Goal: Task Accomplishment & Management: Manage account settings

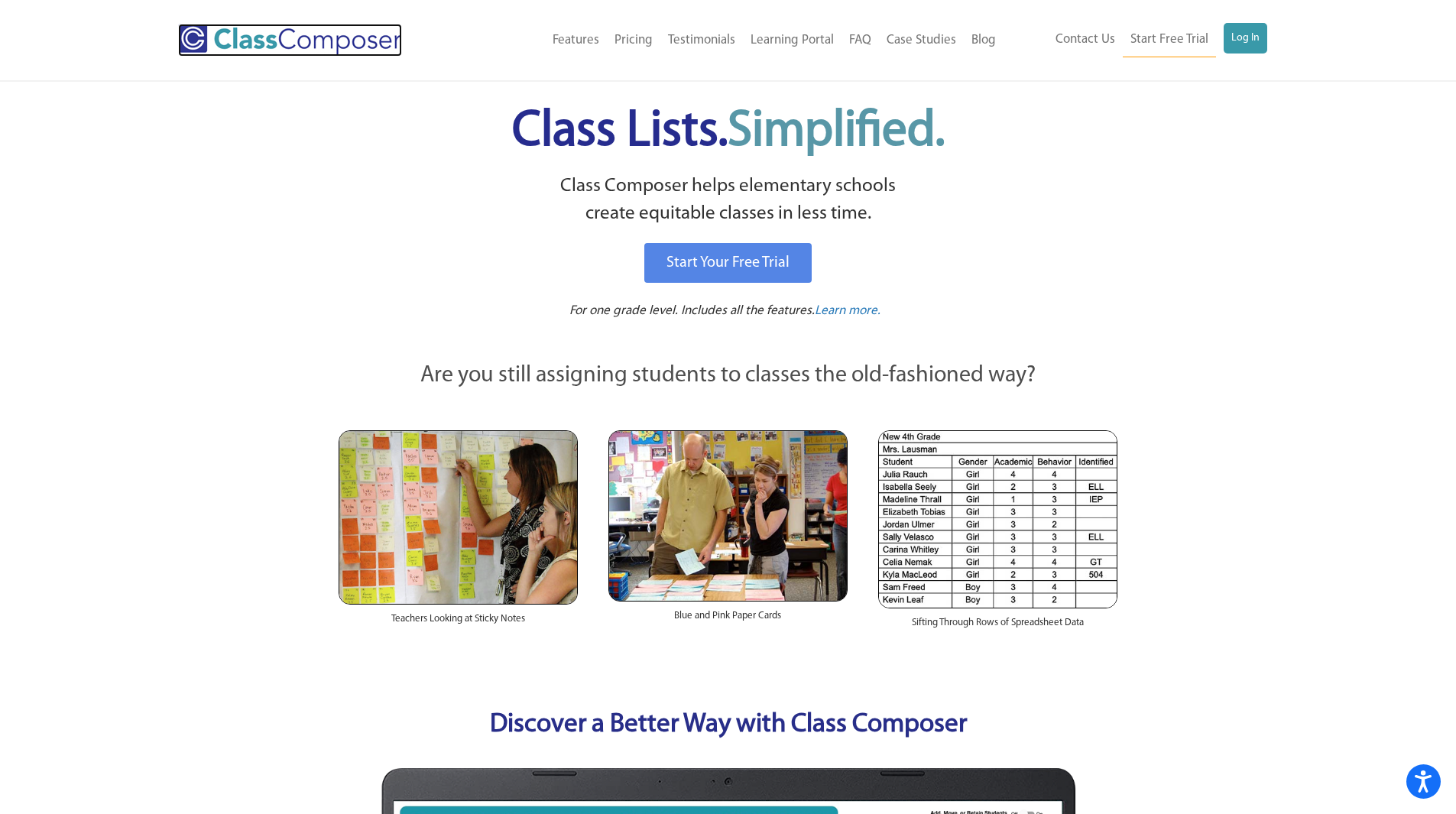
click at [242, 39] on img at bounding box center [290, 40] width 224 height 33
click at [1245, 51] on link "Log In" at bounding box center [1245, 39] width 44 height 31
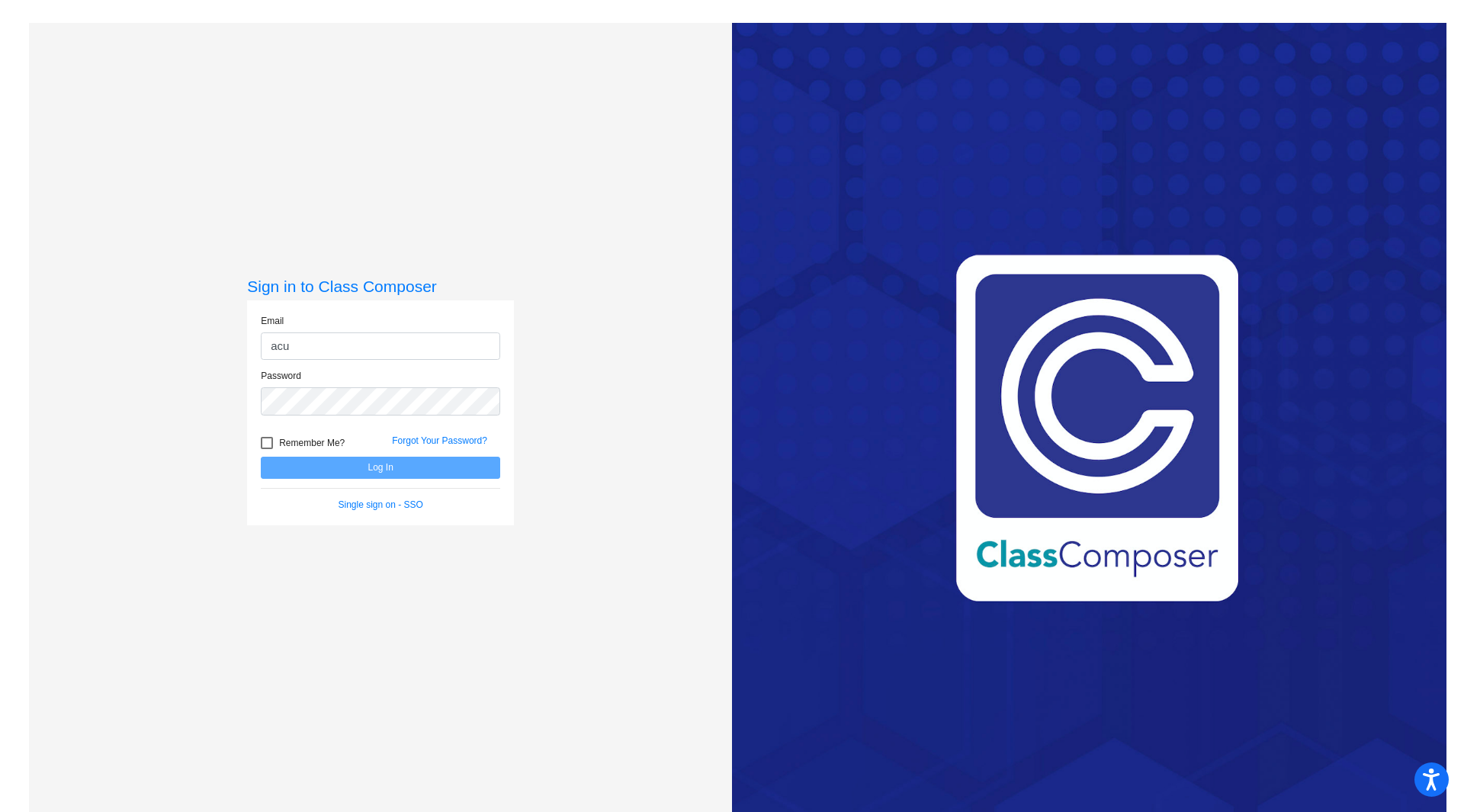
type input "[EMAIL_ADDRESS][DOMAIN_NAME]"
click at [261, 457] on button "Log In" at bounding box center [380, 468] width 239 height 22
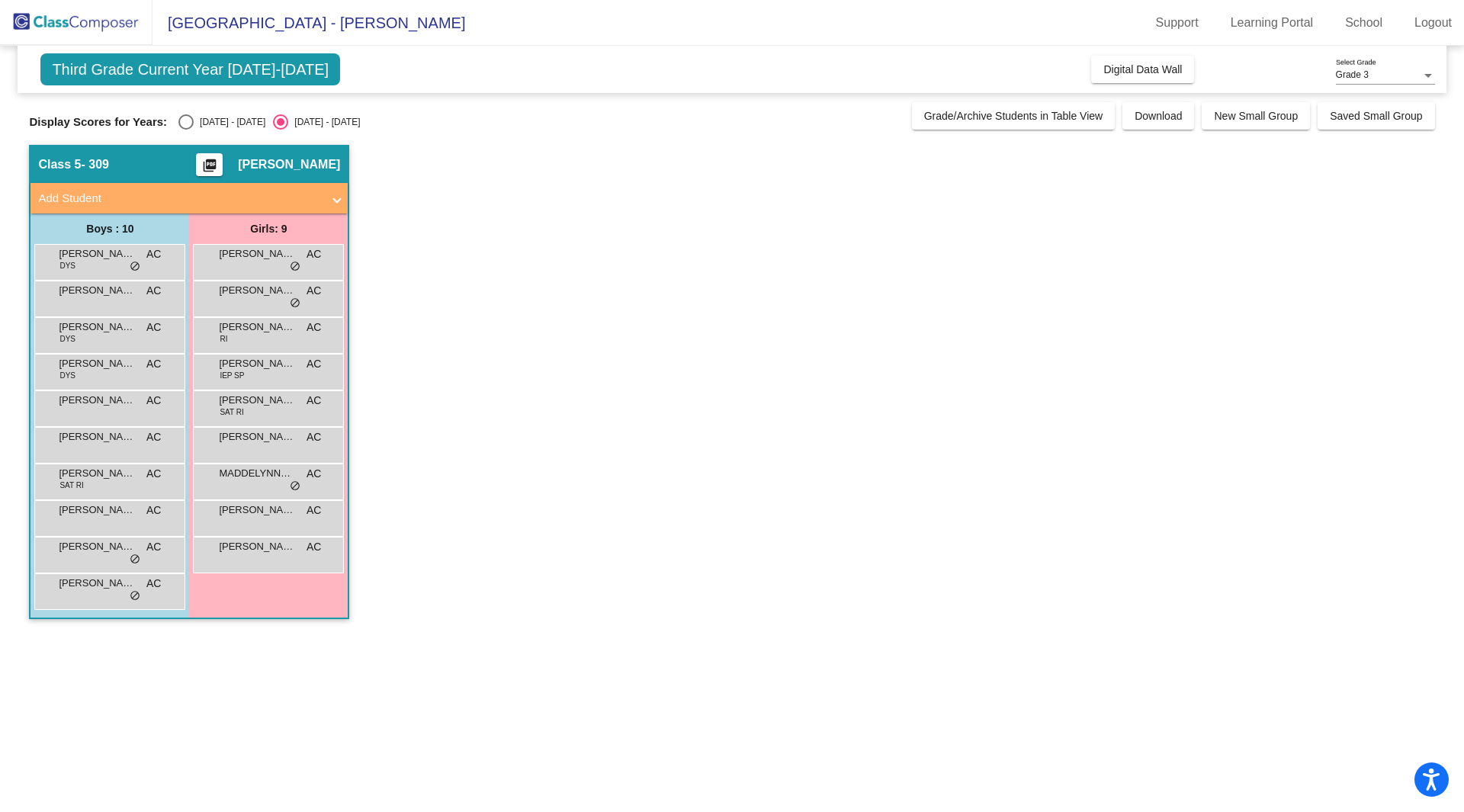
click at [190, 127] on div "Select an option" at bounding box center [186, 122] width 15 height 15
click at [186, 130] on input "2024 - 2025" at bounding box center [185, 130] width 1 height 1
radio input "true"
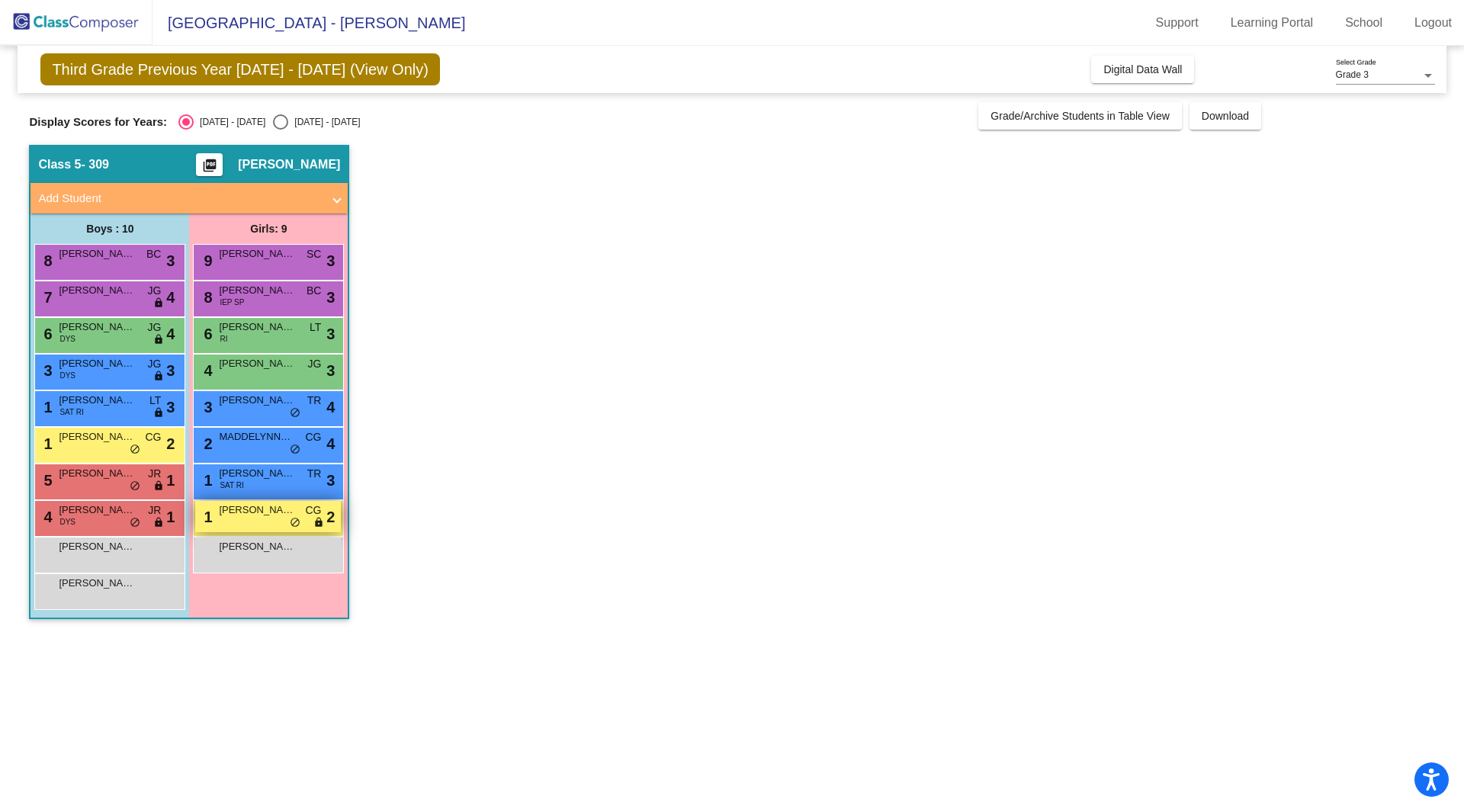
click at [254, 518] on div "1 Adelina Escochea CG lock do_not_disturb_alt 2" at bounding box center [268, 517] width 146 height 32
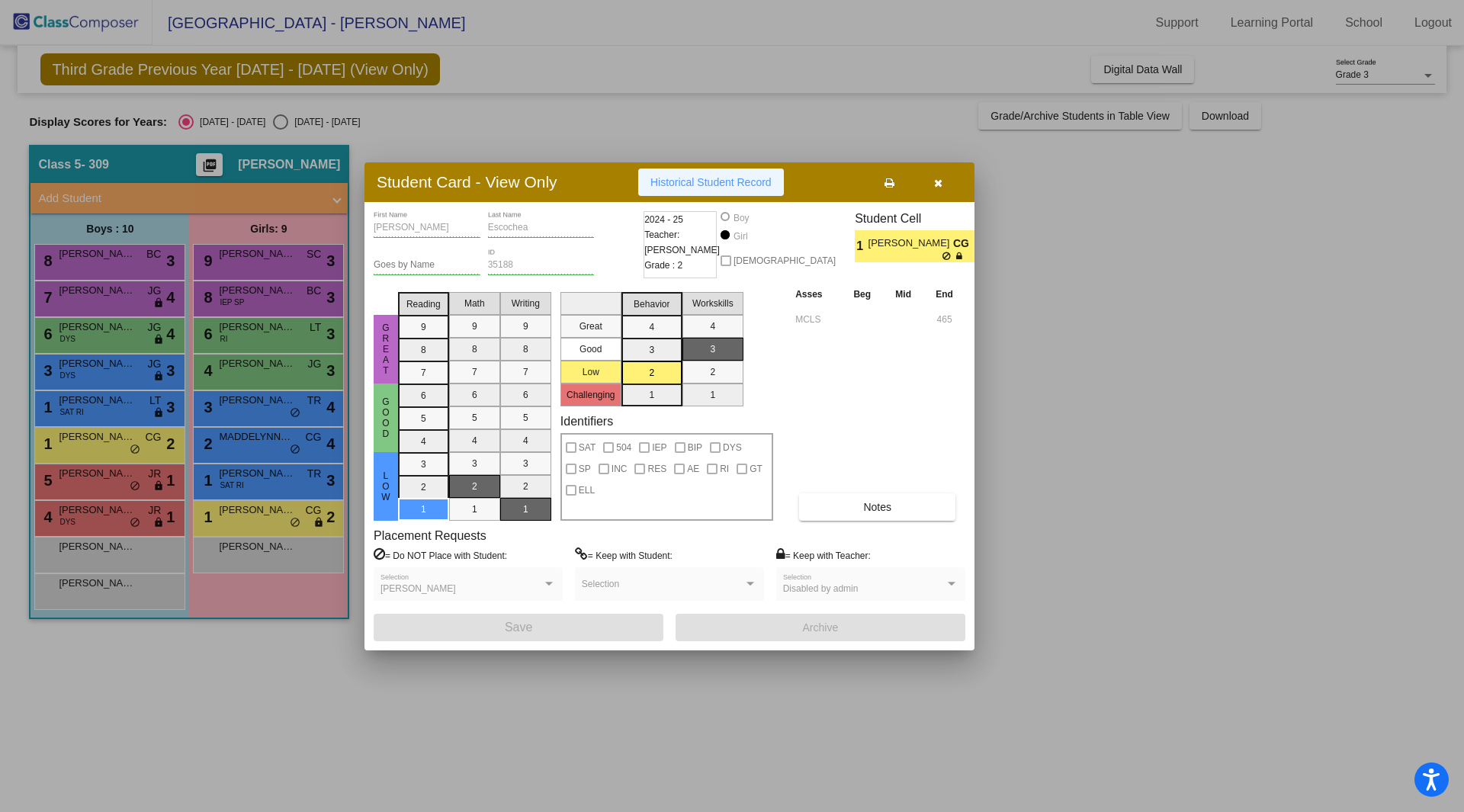
click at [765, 188] on span "Historical Student Record" at bounding box center [712, 182] width 121 height 12
click at [256, 477] on div at bounding box center [732, 406] width 1464 height 812
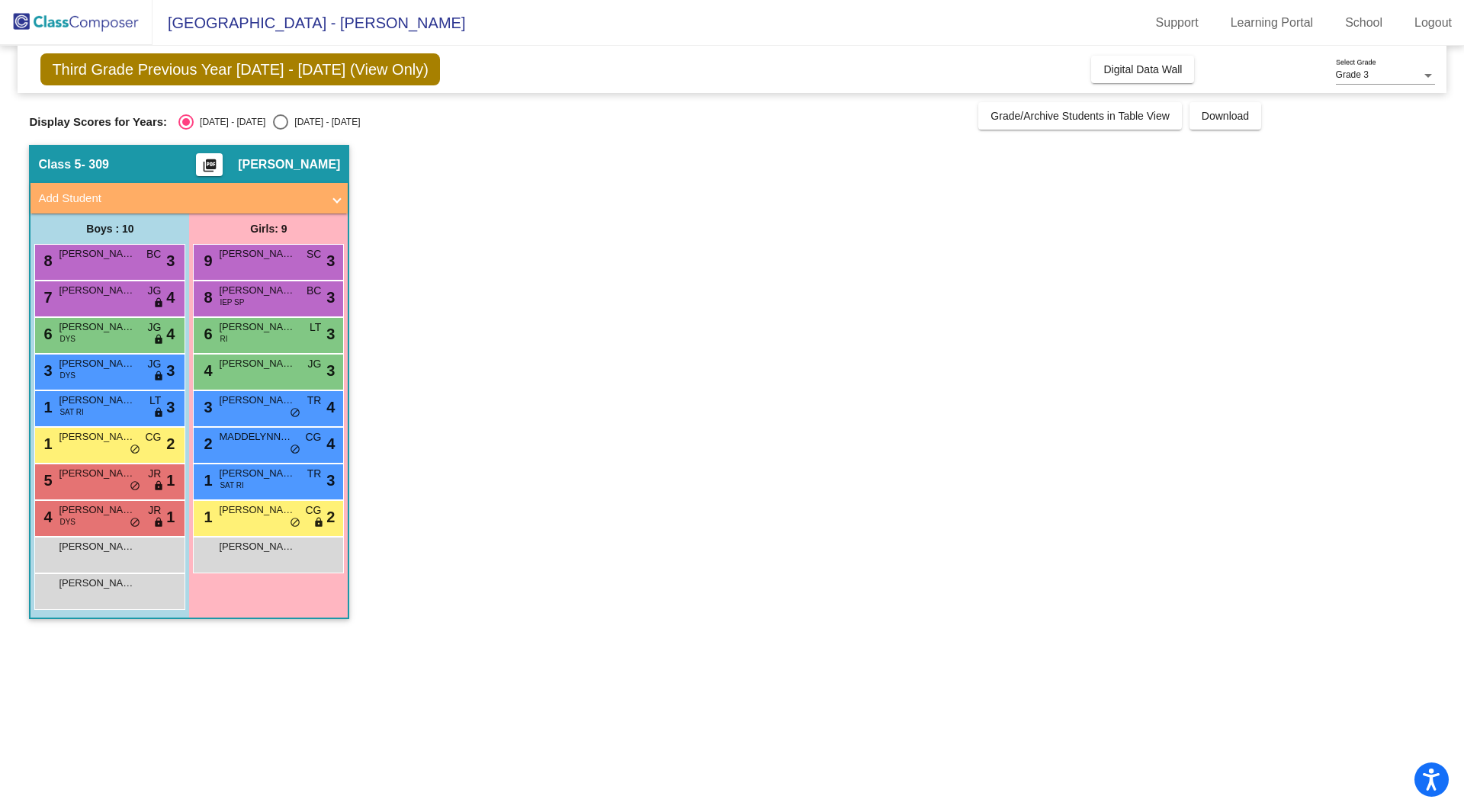
click at [256, 477] on span "JOSEPHINE MATA" at bounding box center [256, 473] width 76 height 15
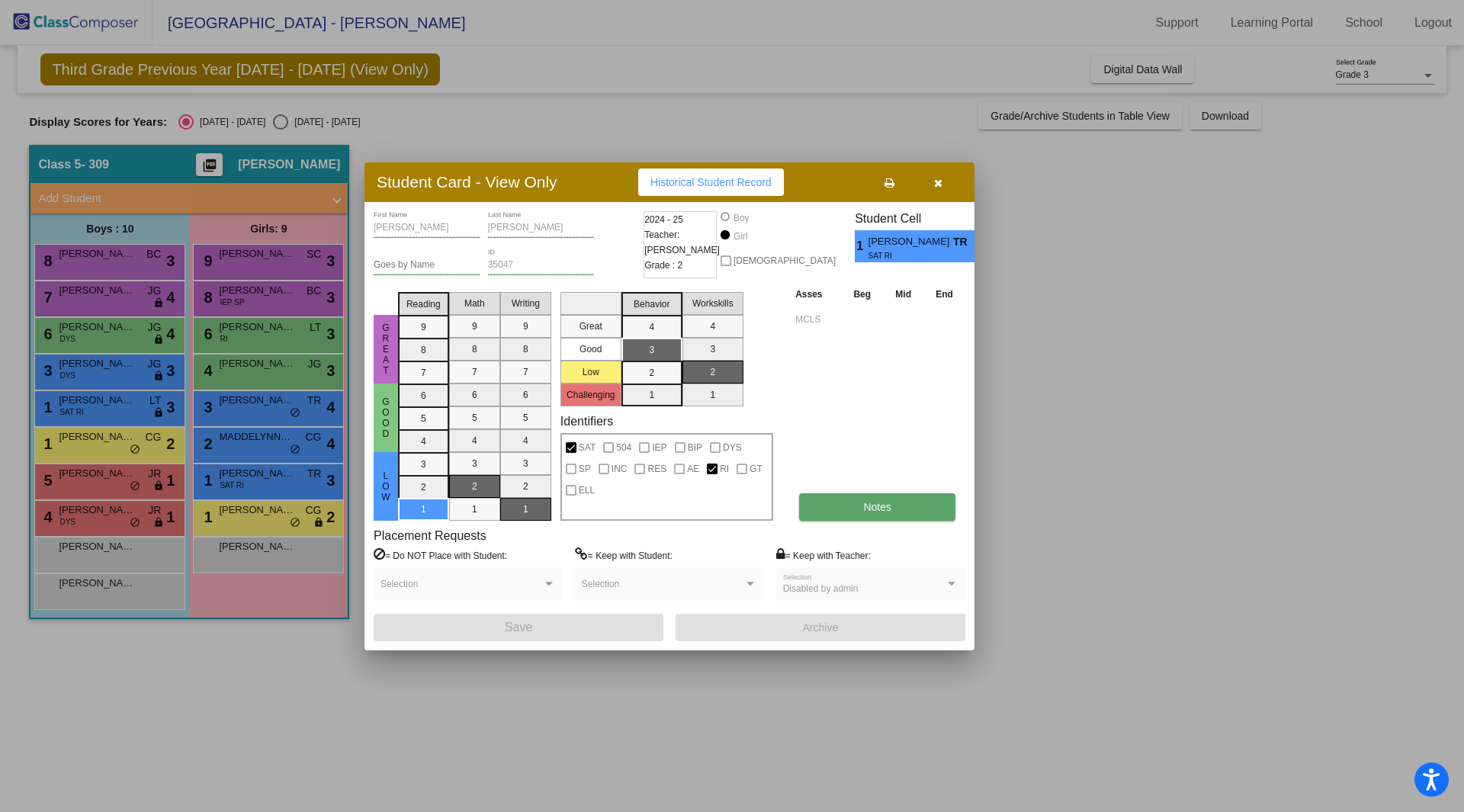
click at [871, 516] on button "Notes" at bounding box center [877, 507] width 156 height 27
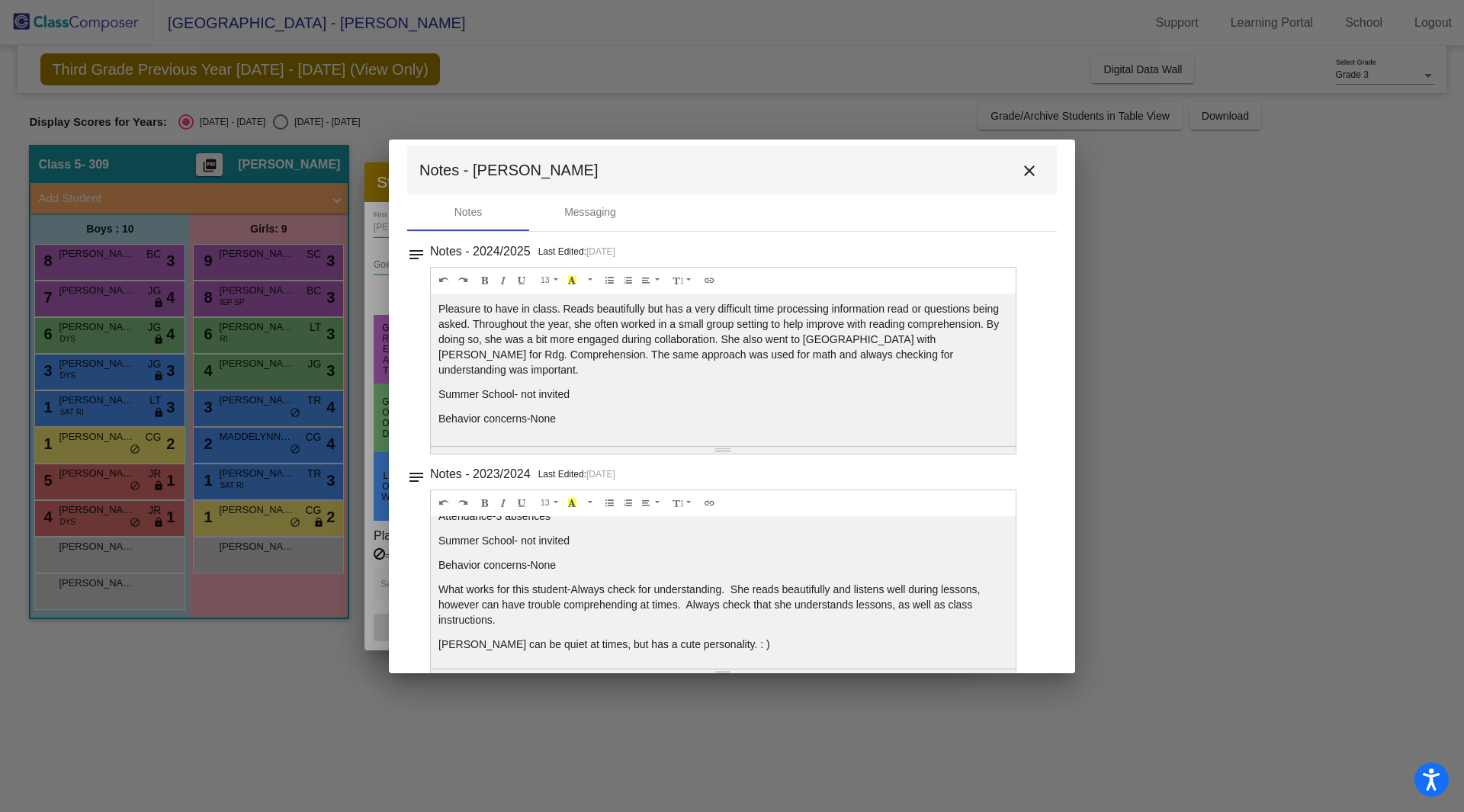
click at [1021, 164] on mat-icon "close" at bounding box center [1029, 170] width 18 height 18
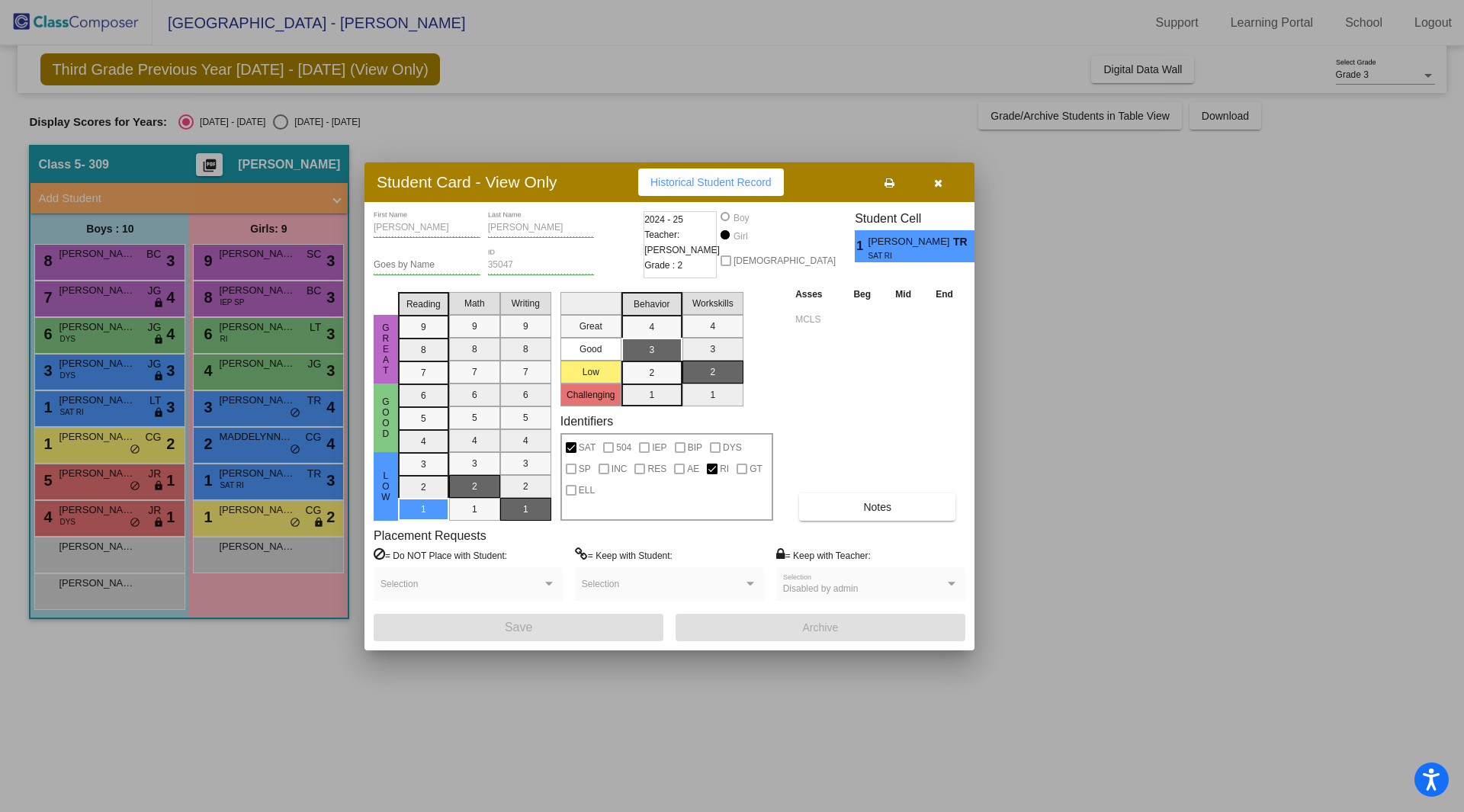
click at [266, 450] on div at bounding box center [732, 406] width 1464 height 812
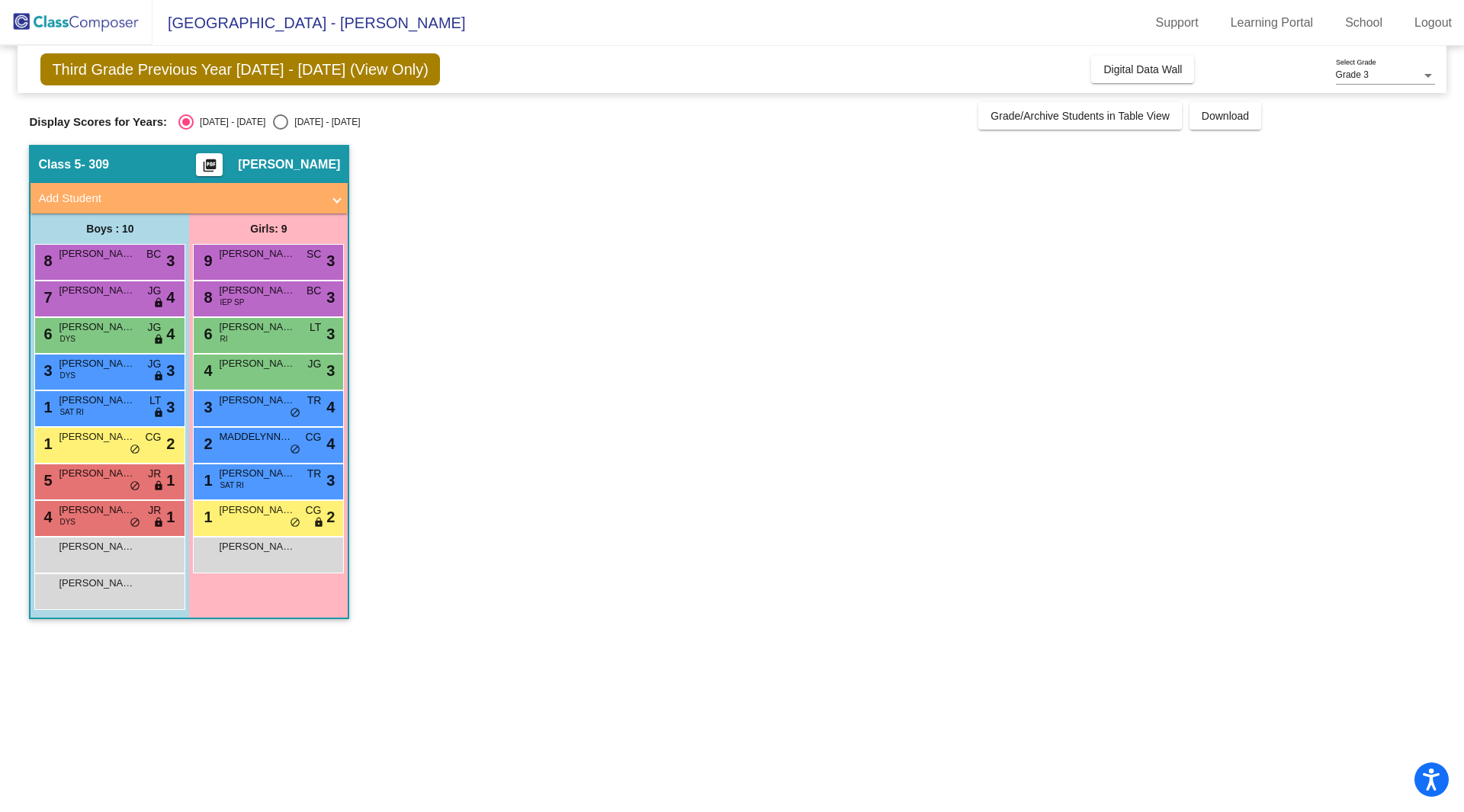
click at [266, 450] on div "2 MADDELYNNE CASTELLANO CG lock do_not_disturb_alt 4" at bounding box center [268, 443] width 146 height 32
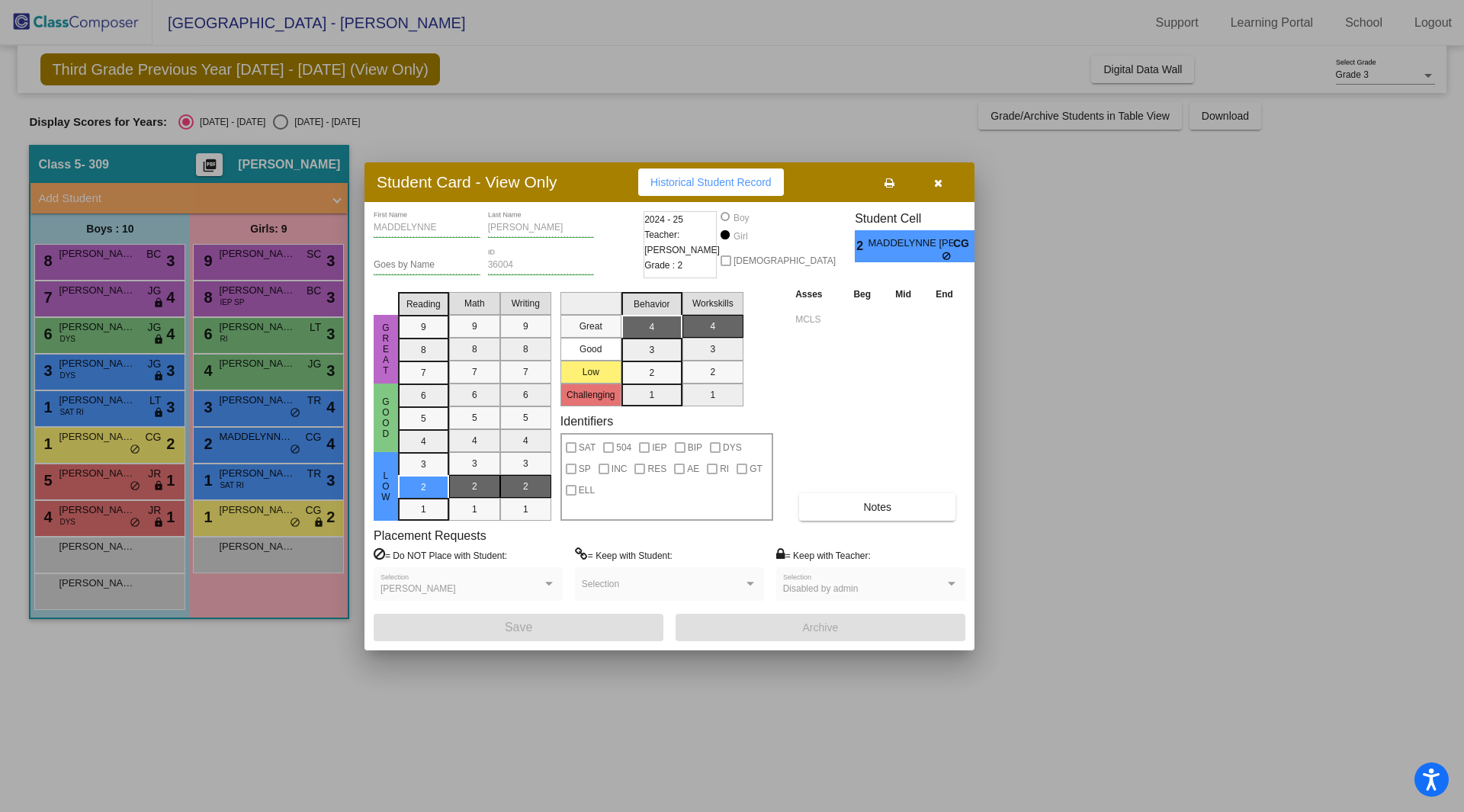
click at [253, 512] on div at bounding box center [732, 406] width 1464 height 812
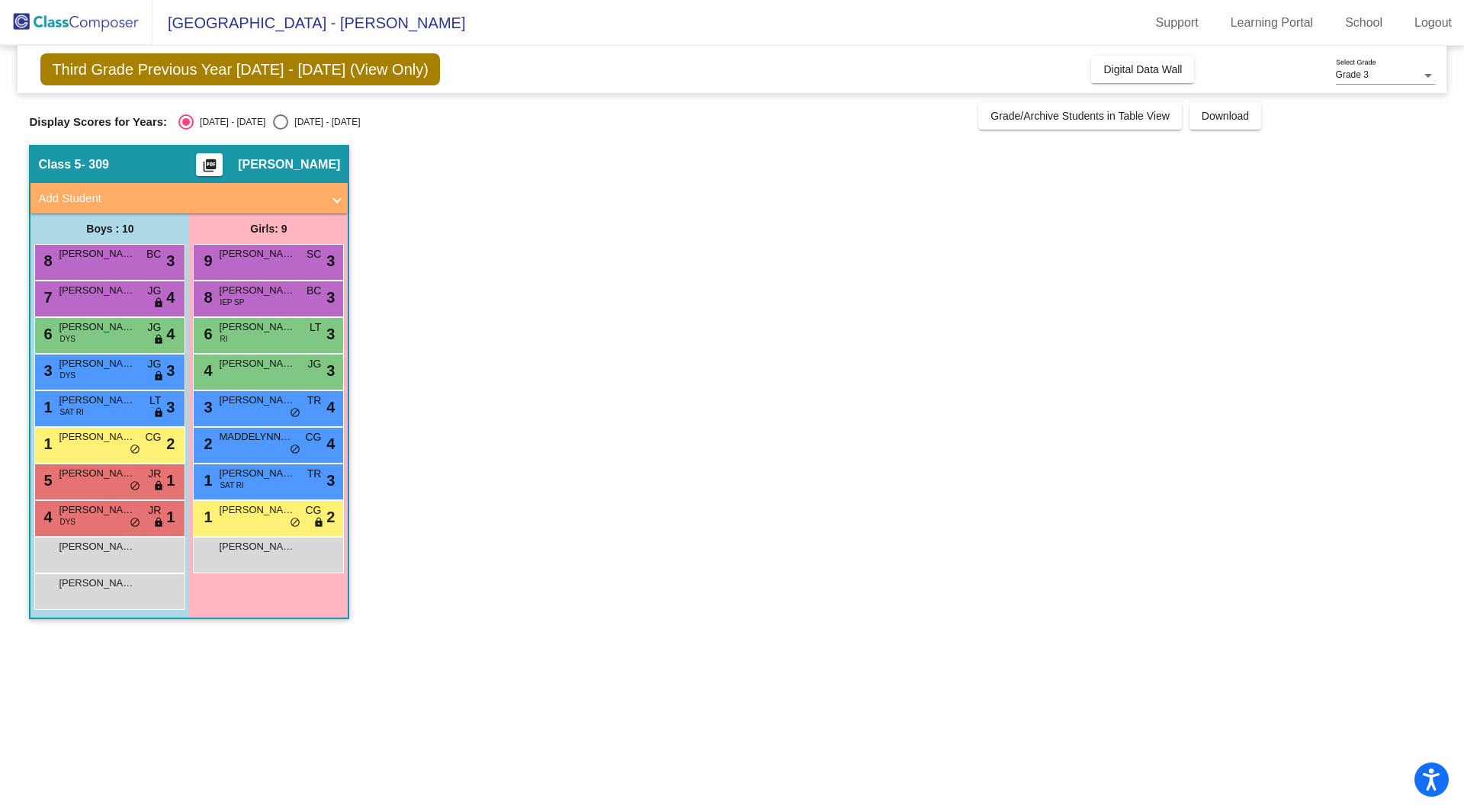
click at [253, 512] on span "Adelina Escochea" at bounding box center [256, 510] width 76 height 15
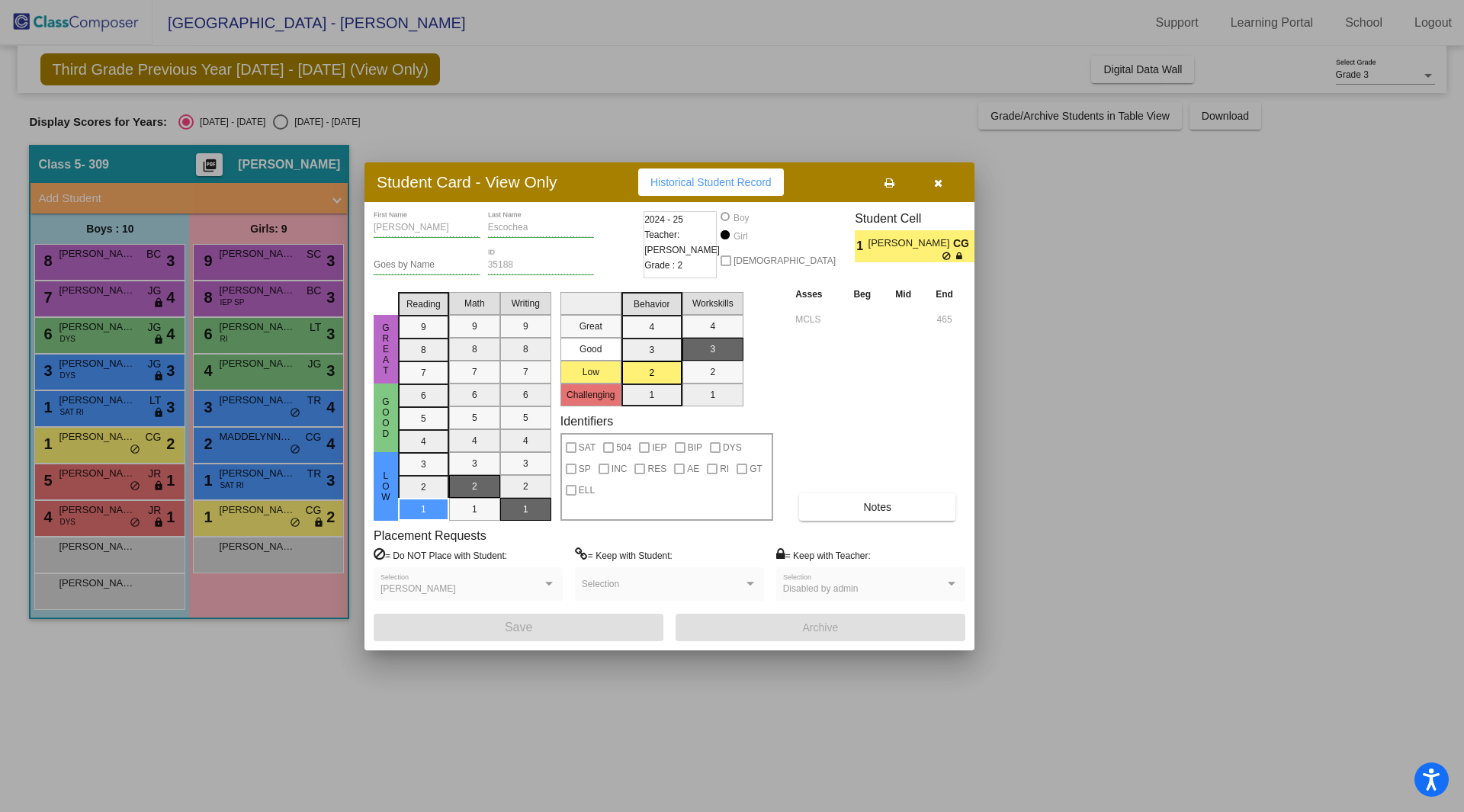
click at [259, 444] on div at bounding box center [732, 406] width 1464 height 812
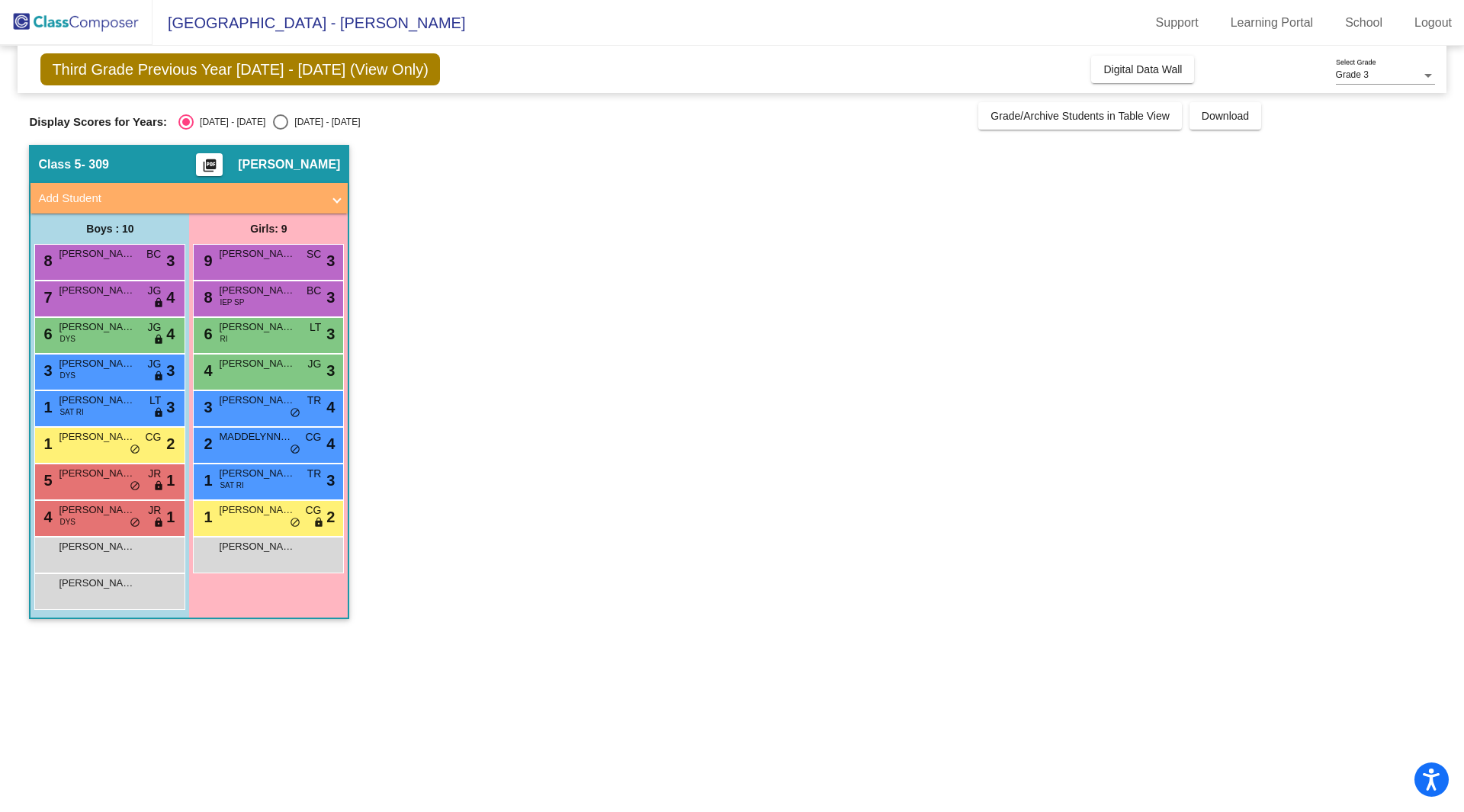
click at [259, 444] on div "2 MADDELYNNE CASTELLANO CG lock do_not_disturb_alt 4" at bounding box center [268, 443] width 146 height 32
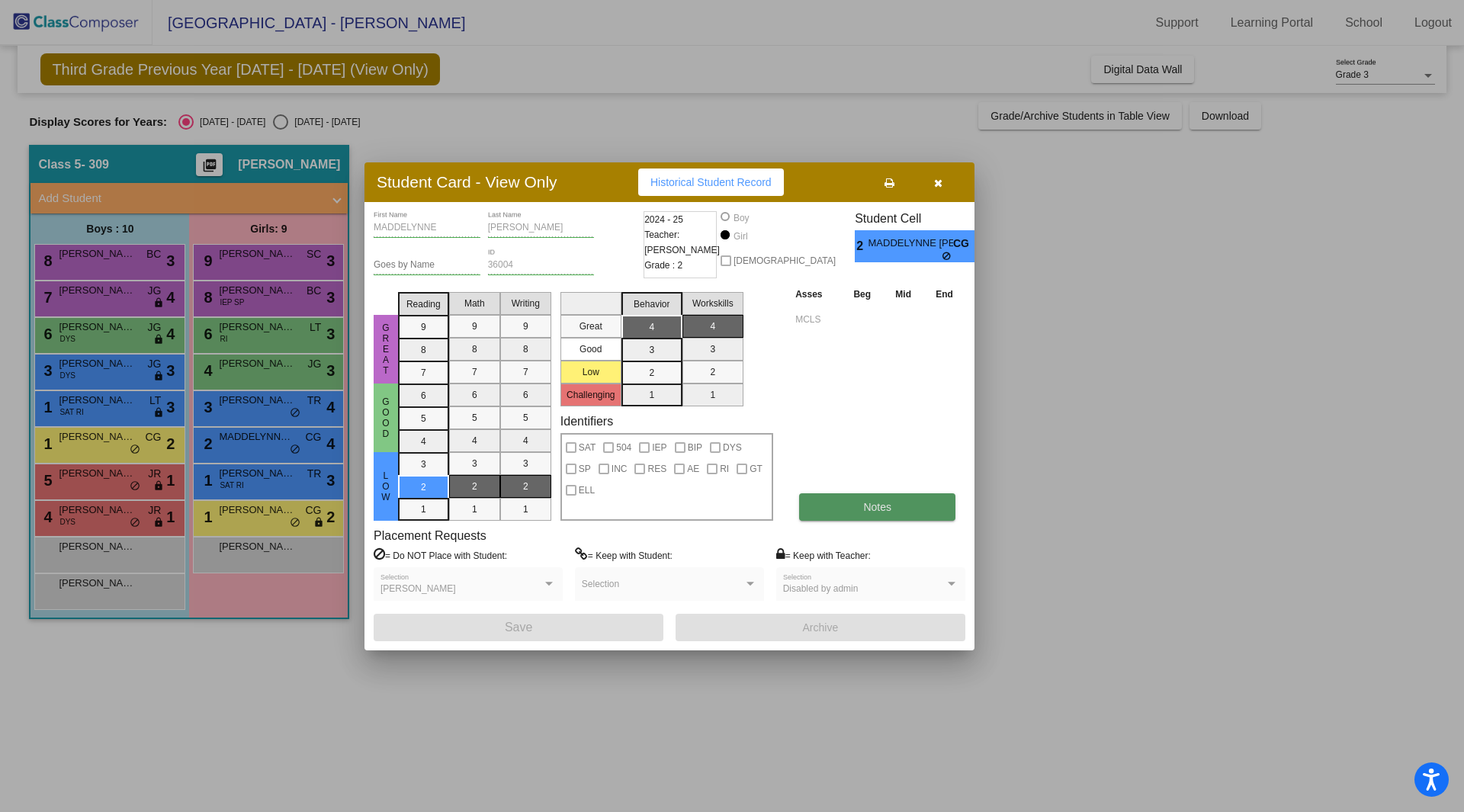
click at [882, 501] on span "Notes" at bounding box center [877, 507] width 28 height 12
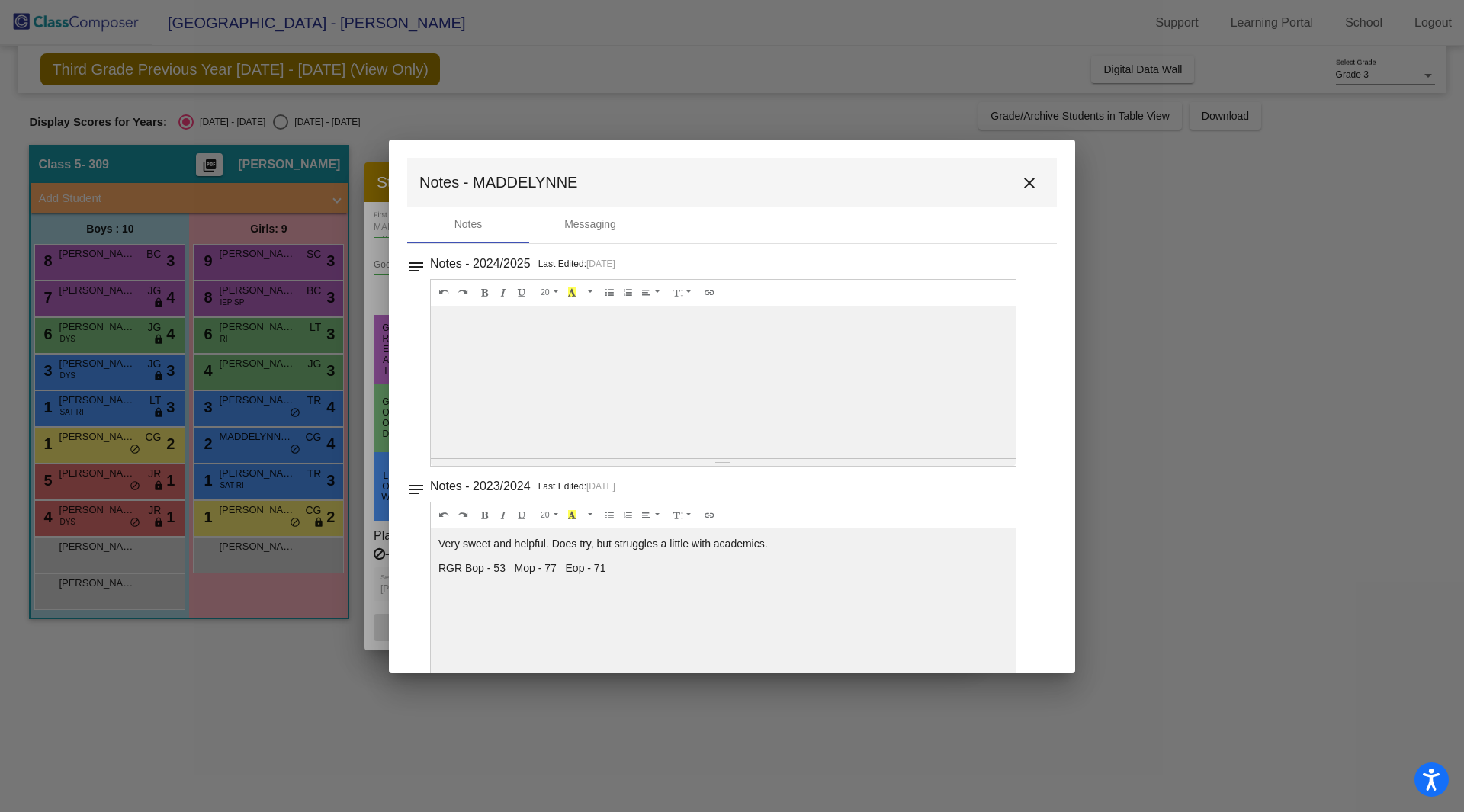
click at [1023, 190] on mat-icon "close" at bounding box center [1029, 183] width 18 height 18
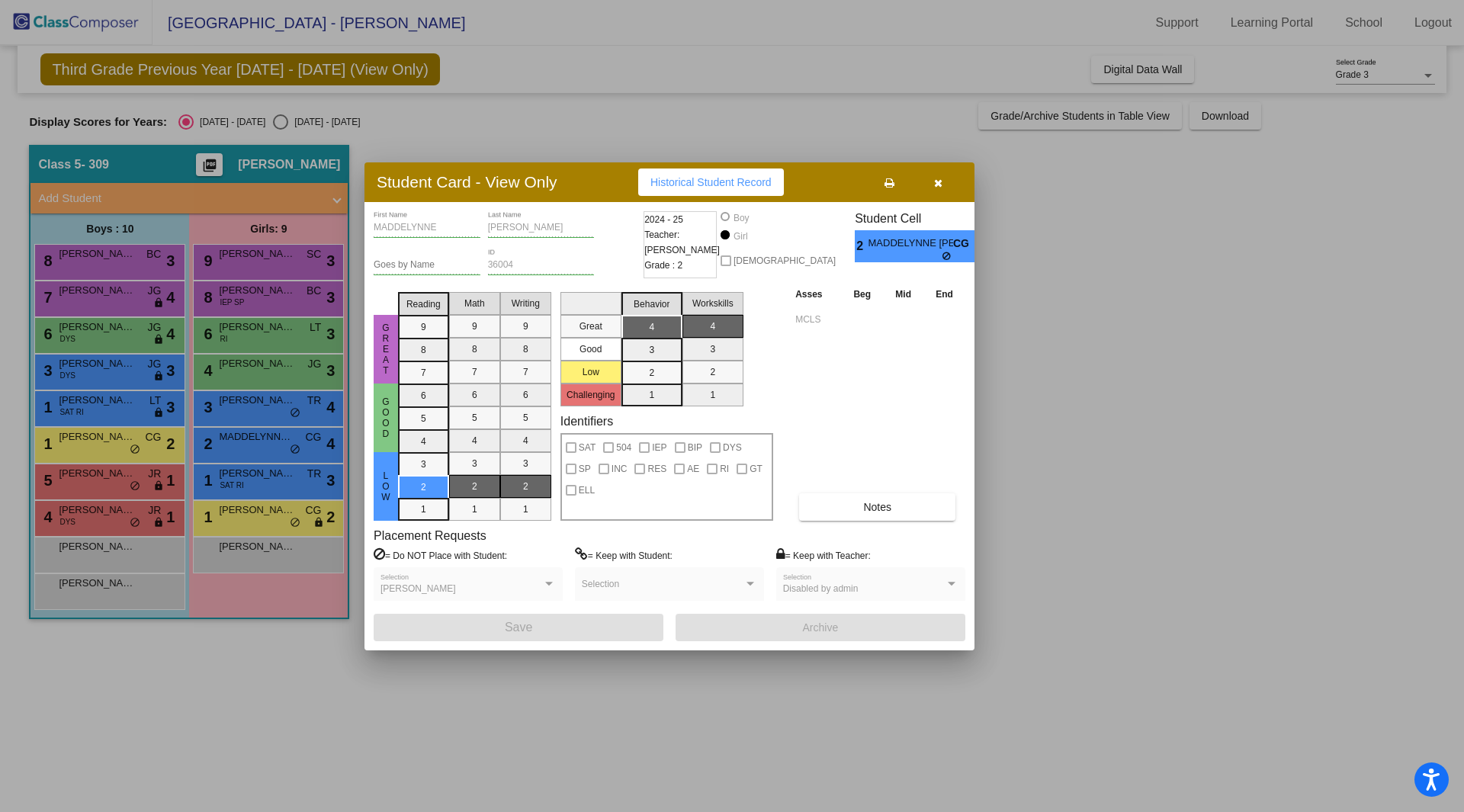
click at [259, 408] on div at bounding box center [732, 406] width 1464 height 812
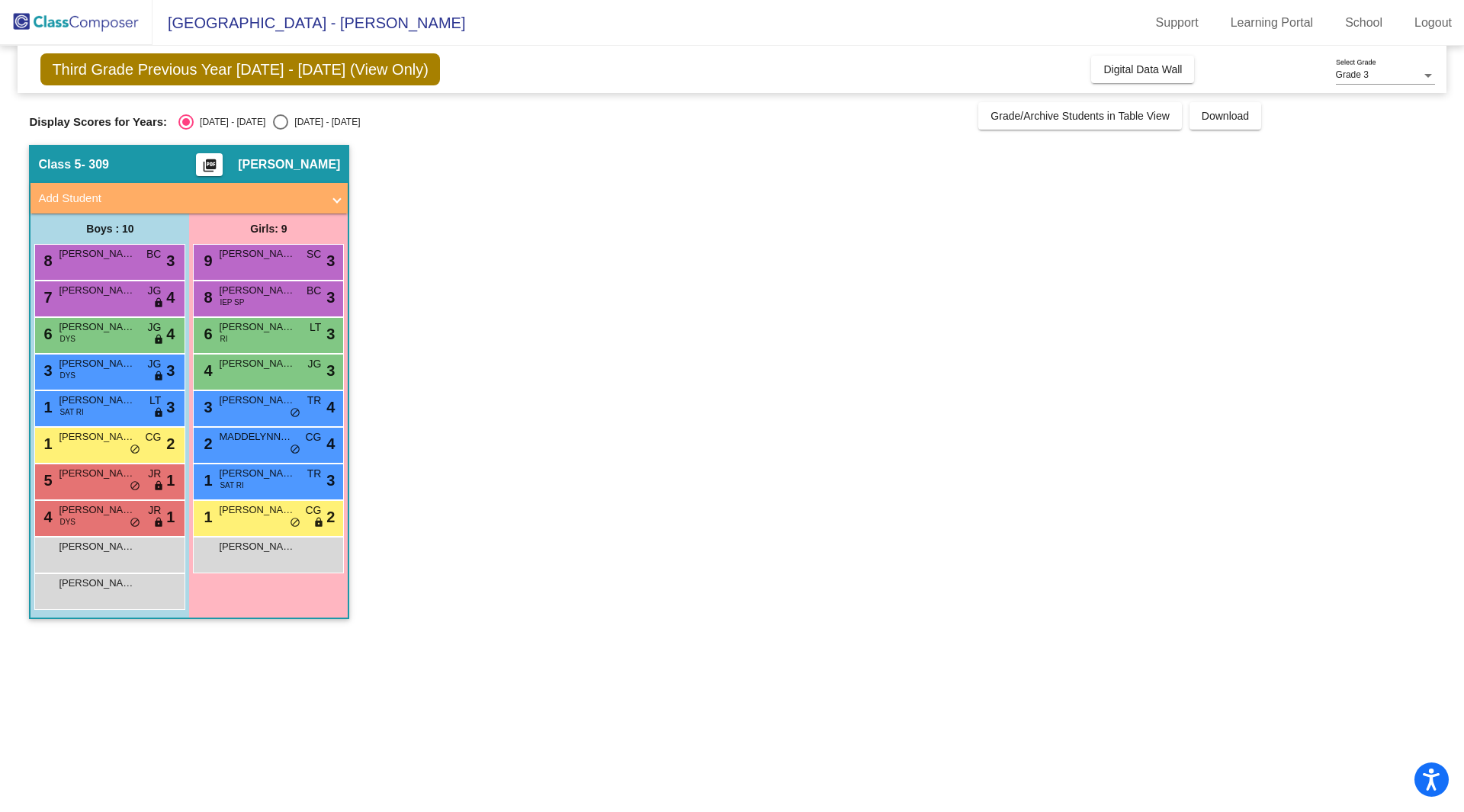
click at [259, 408] on div "3 AIRKA JUAREZ TR lock do_not_disturb_alt 4" at bounding box center [268, 406] width 146 height 32
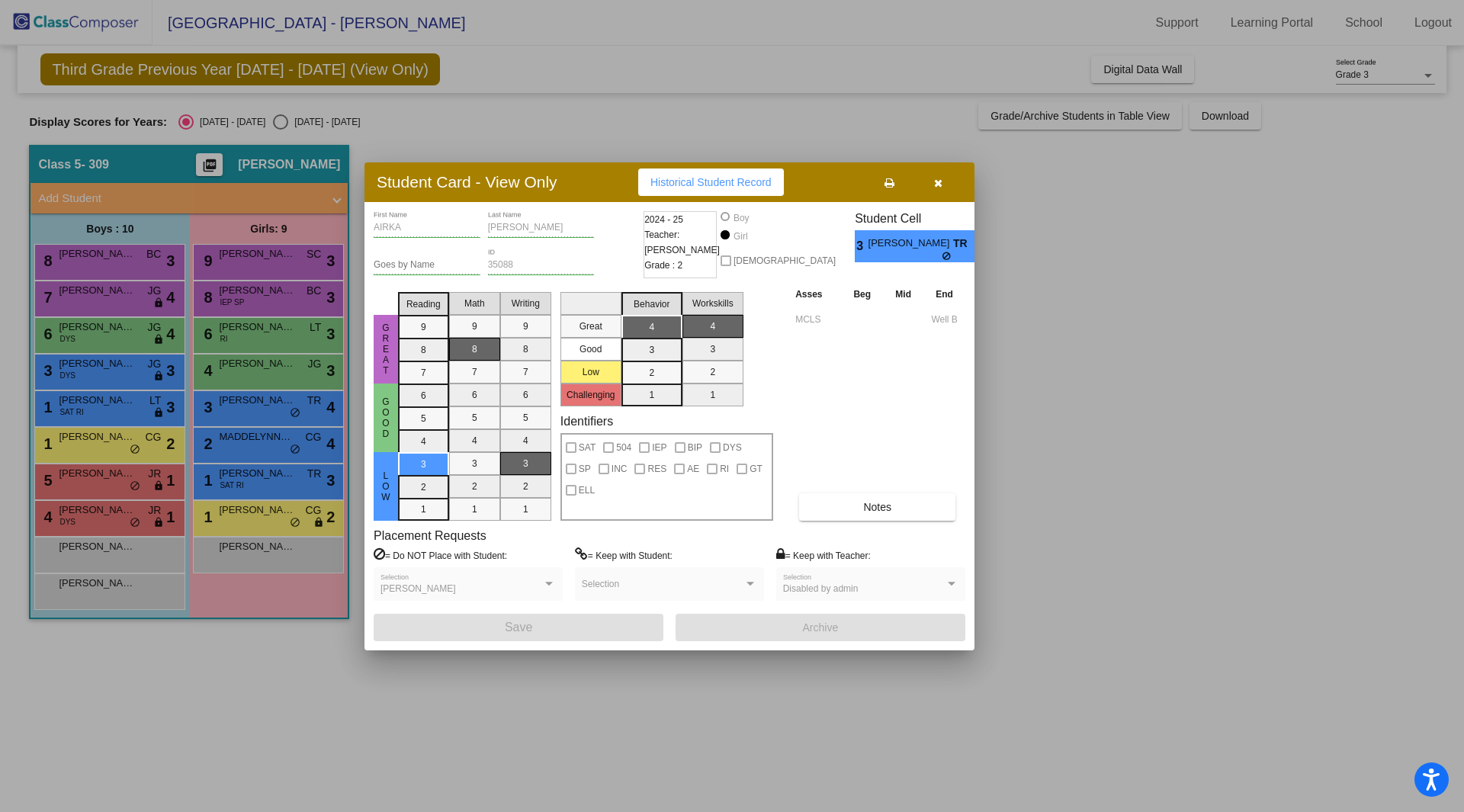
click at [255, 362] on div at bounding box center [732, 406] width 1464 height 812
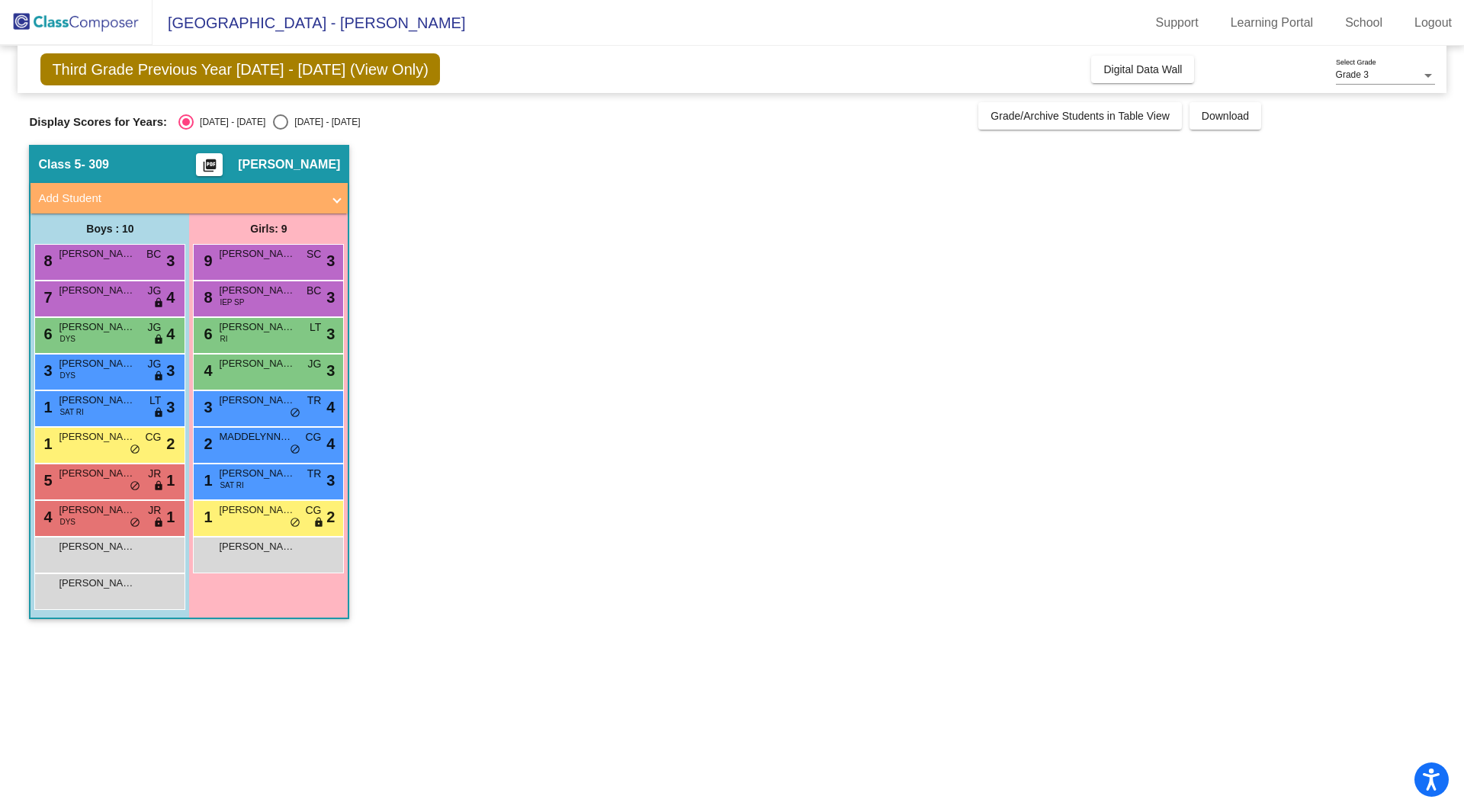
click at [255, 362] on span "Monica Garcia" at bounding box center [256, 364] width 76 height 15
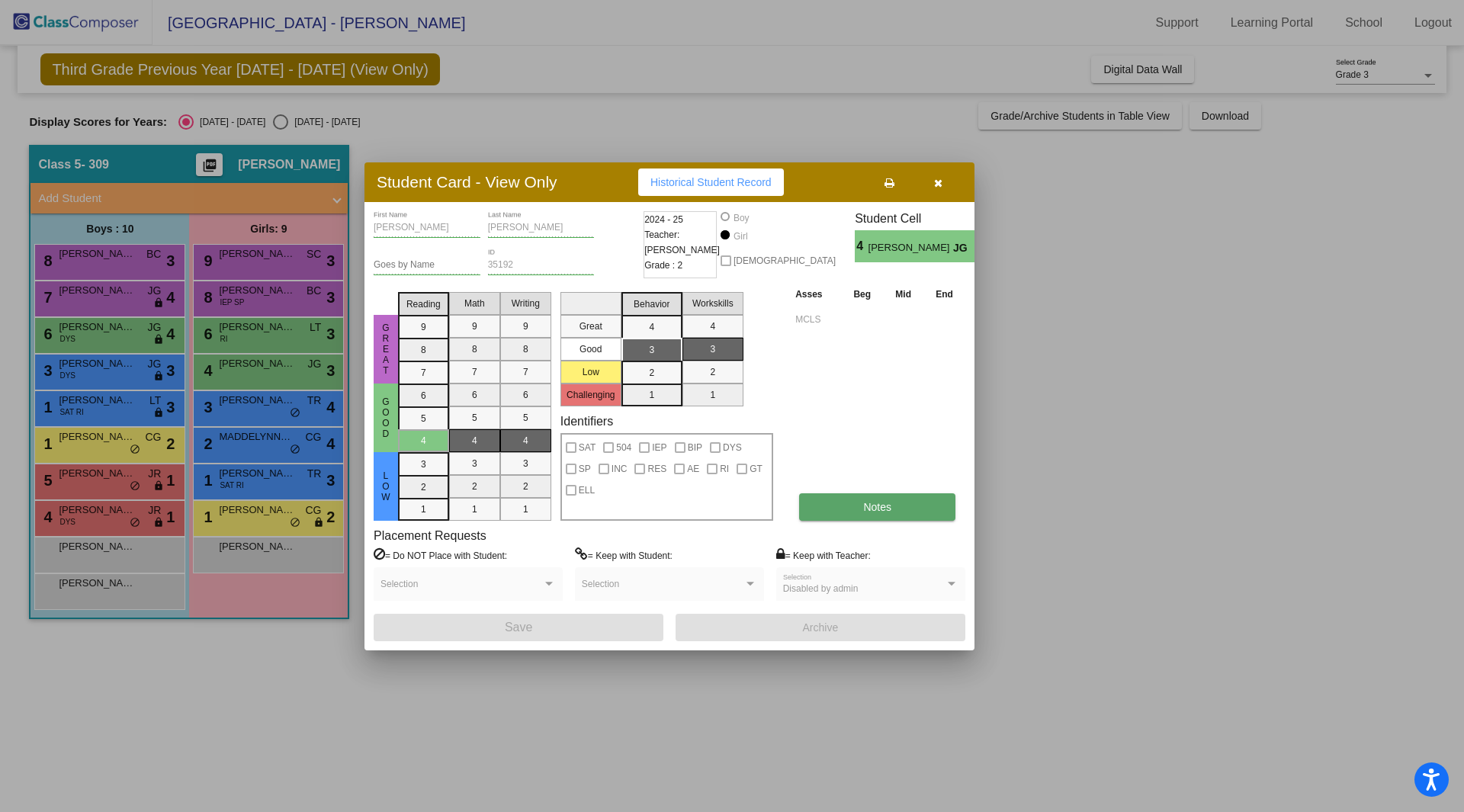
click at [868, 501] on span "Notes" at bounding box center [877, 507] width 28 height 12
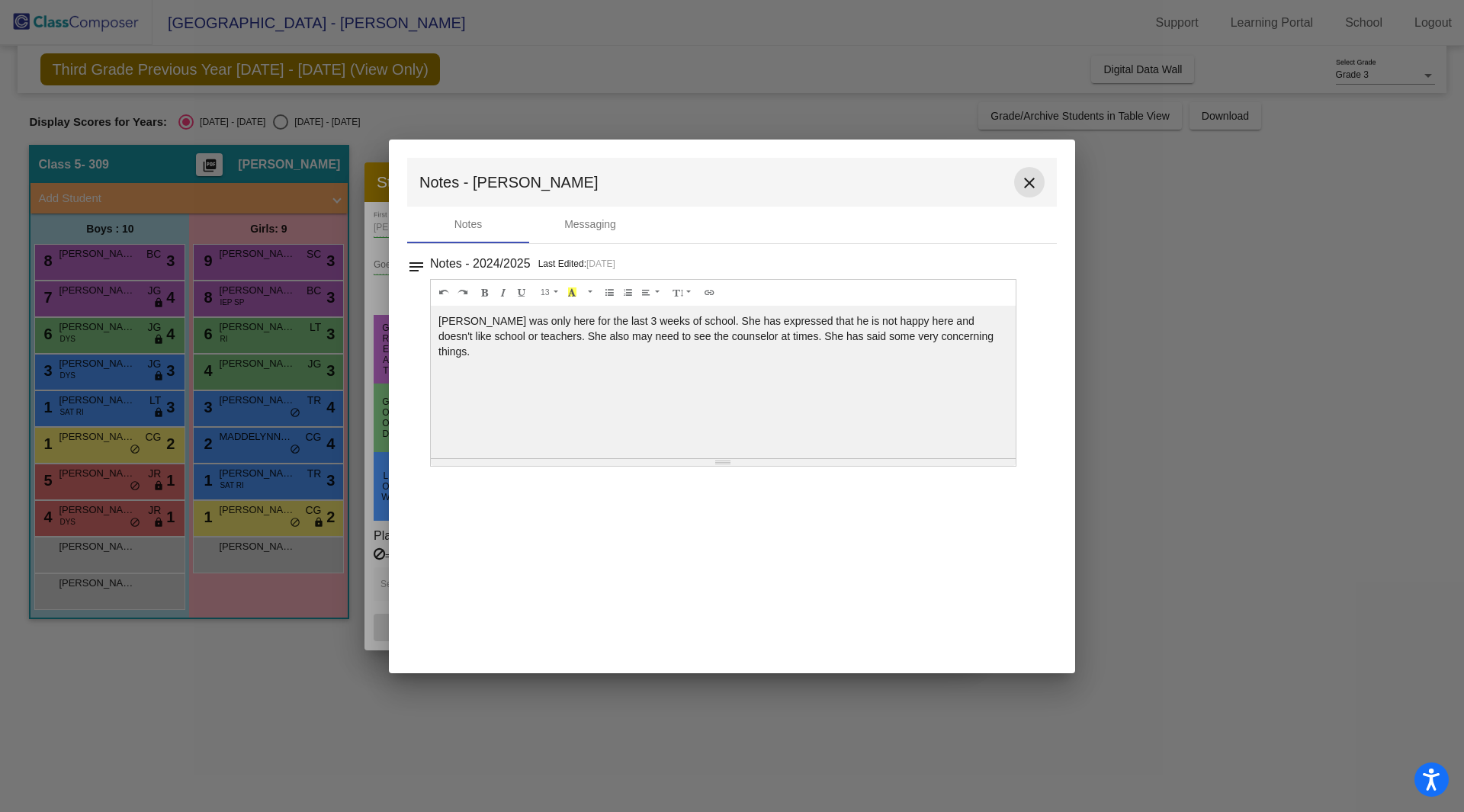
click at [1024, 178] on mat-icon "close" at bounding box center [1029, 183] width 18 height 18
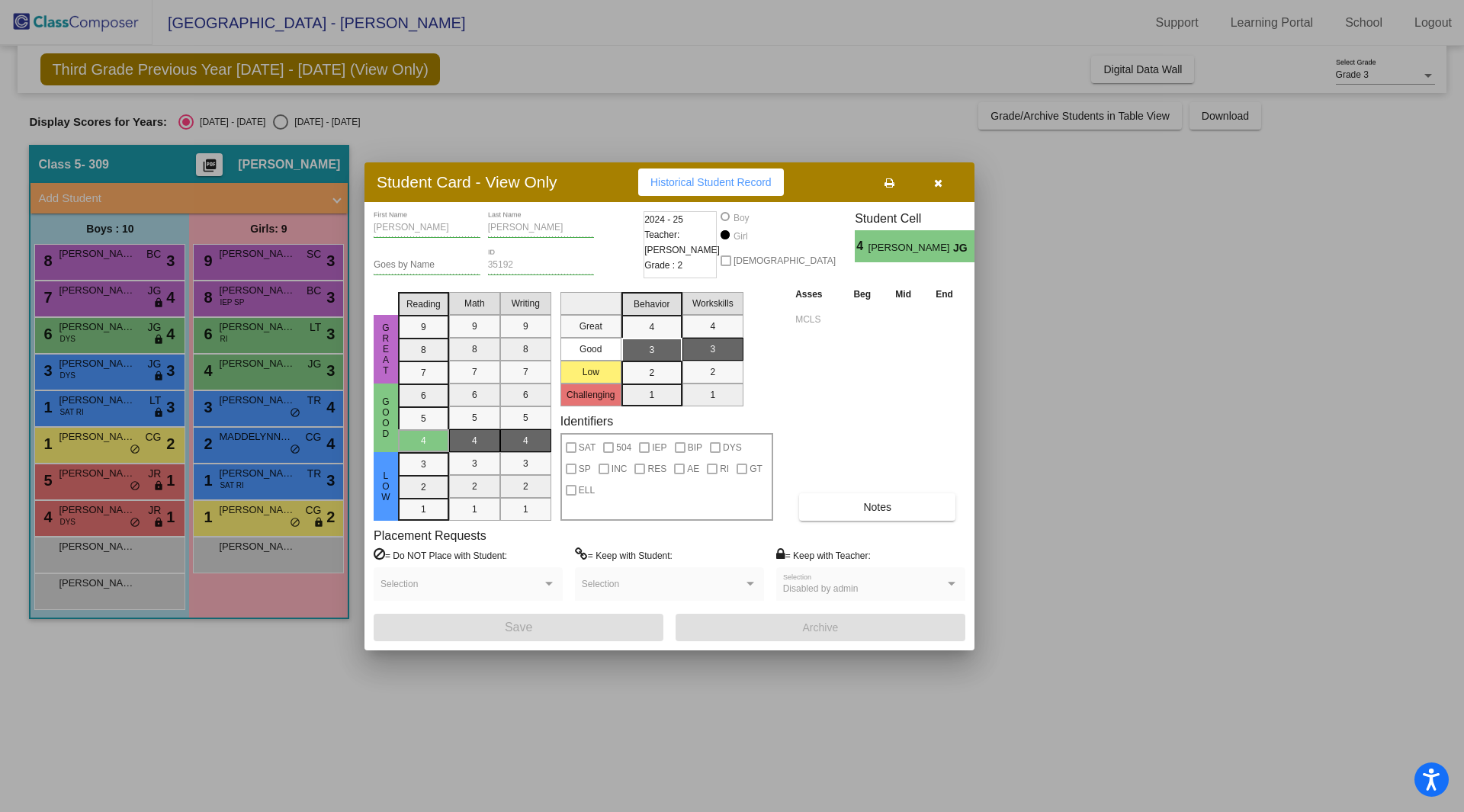
click at [251, 330] on div at bounding box center [732, 406] width 1464 height 812
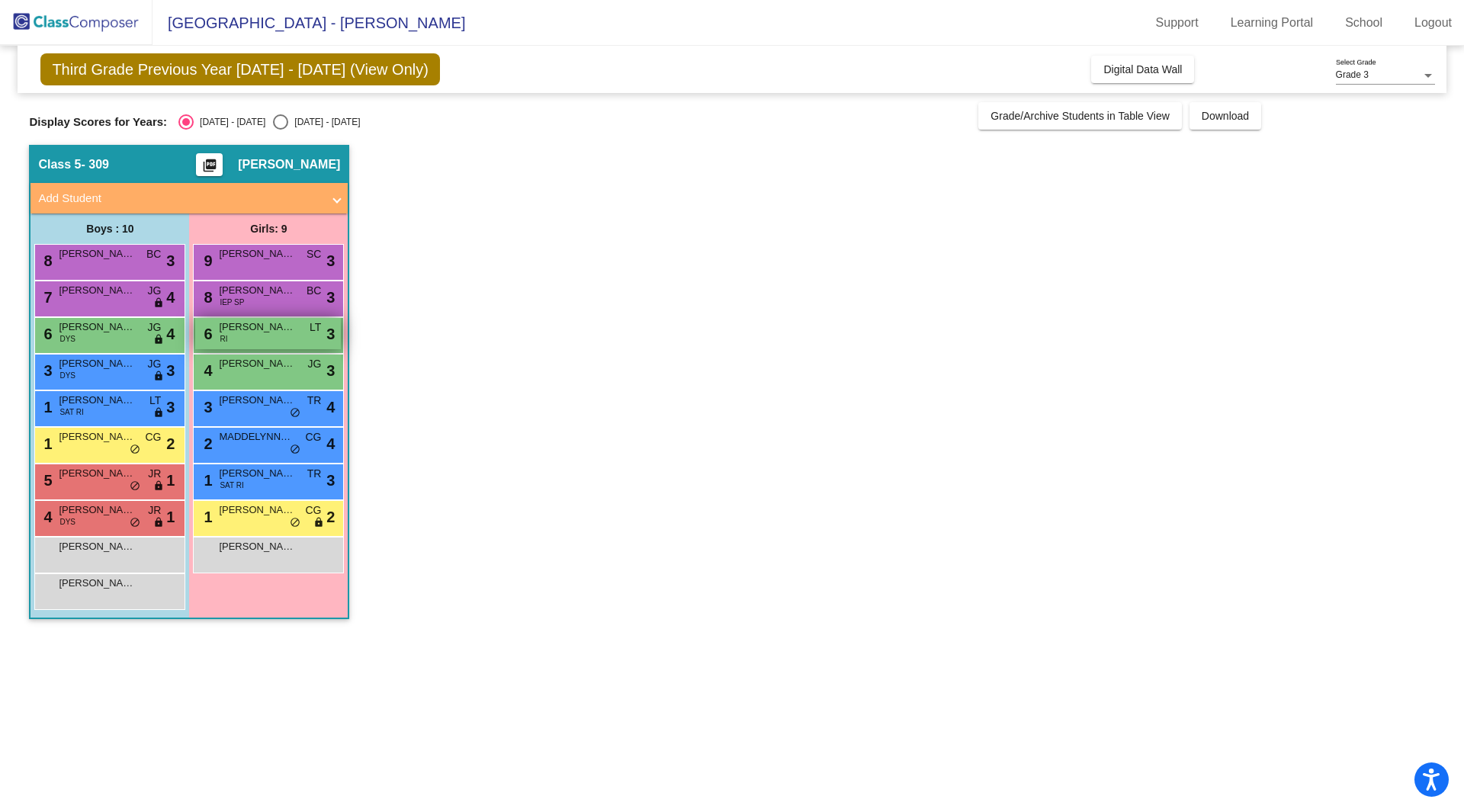
click at [257, 329] on span "CIARA SALONE" at bounding box center [256, 327] width 76 height 15
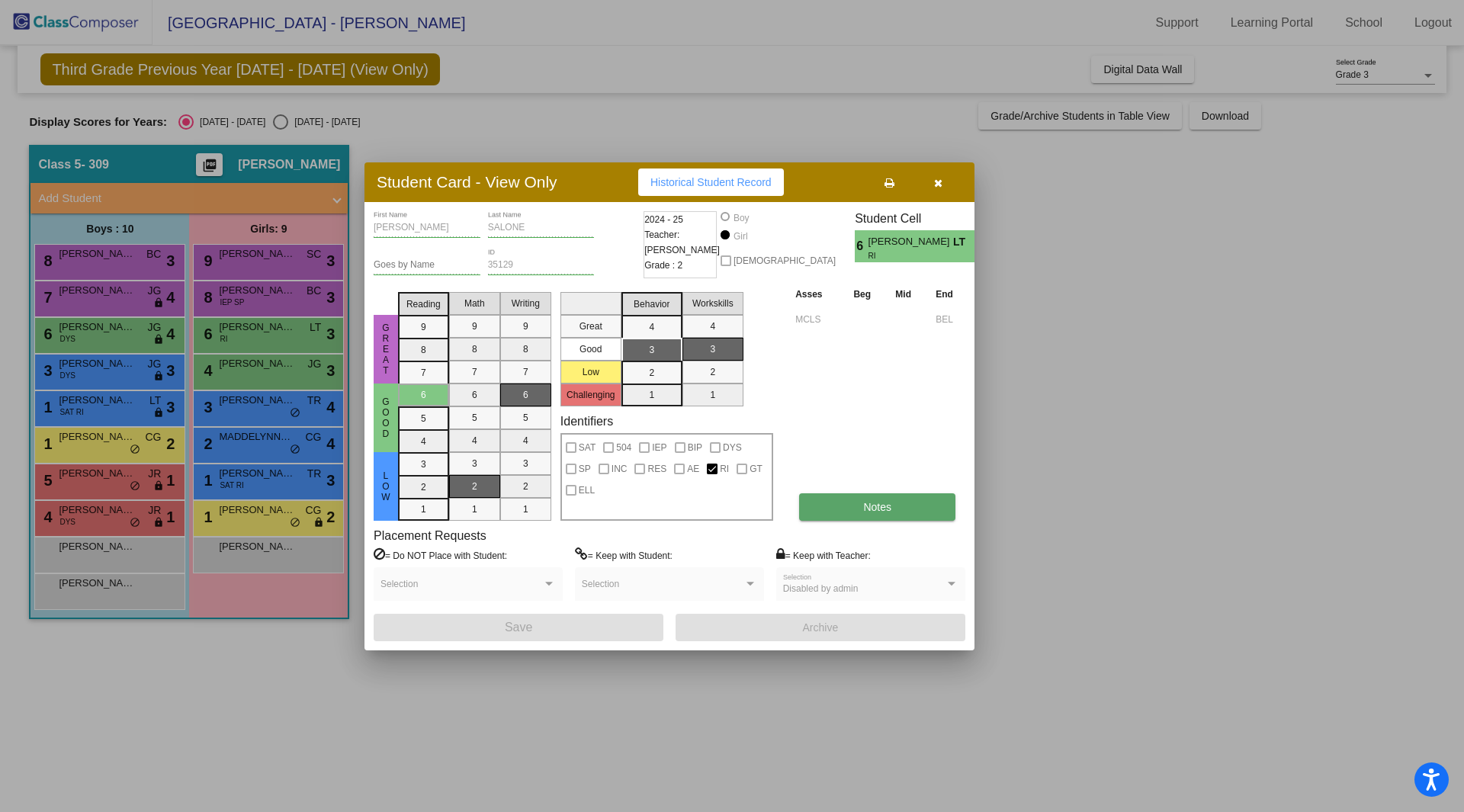
click at [890, 511] on span "Notes" at bounding box center [877, 507] width 28 height 12
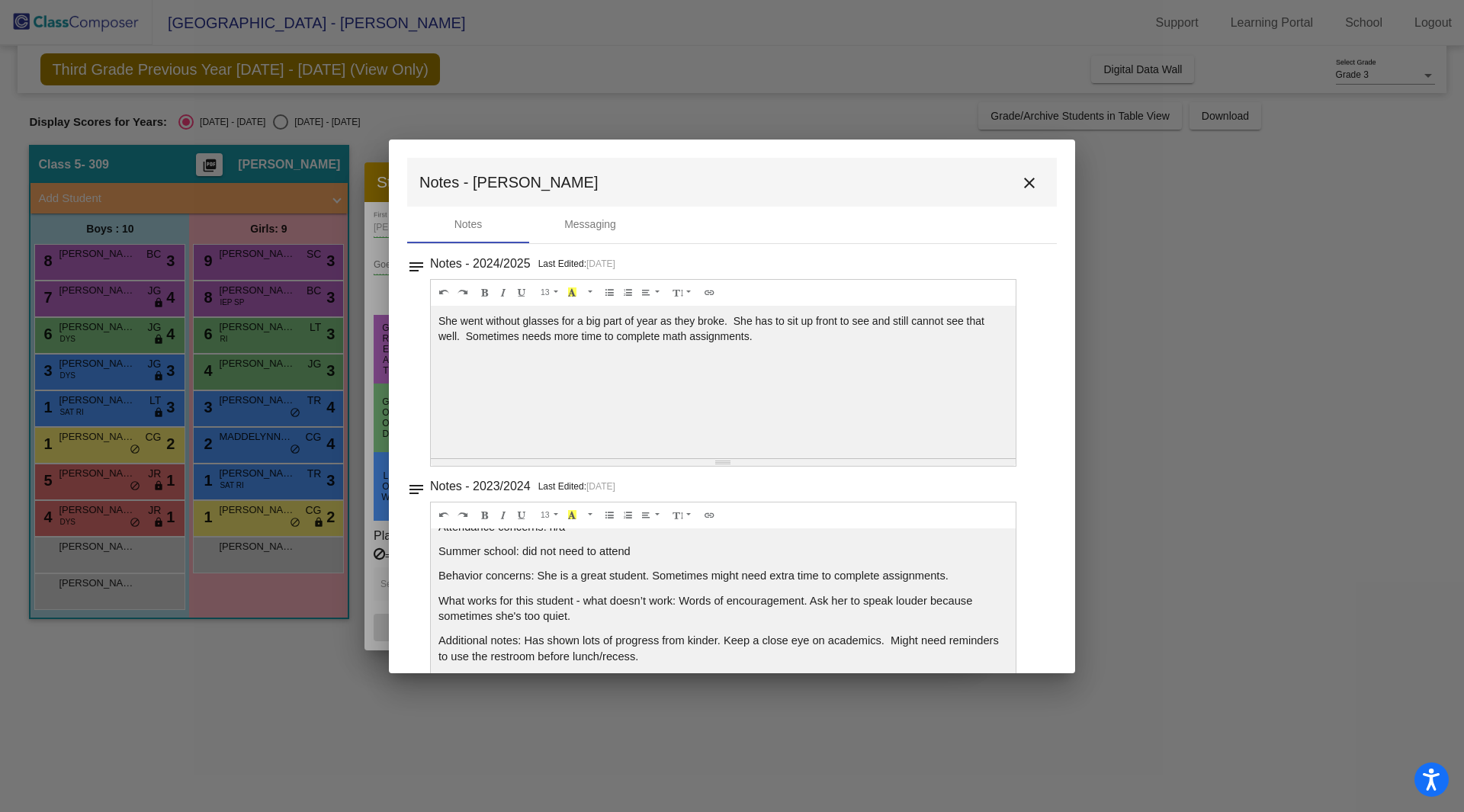
click at [1032, 187] on button "close" at bounding box center [1029, 183] width 31 height 31
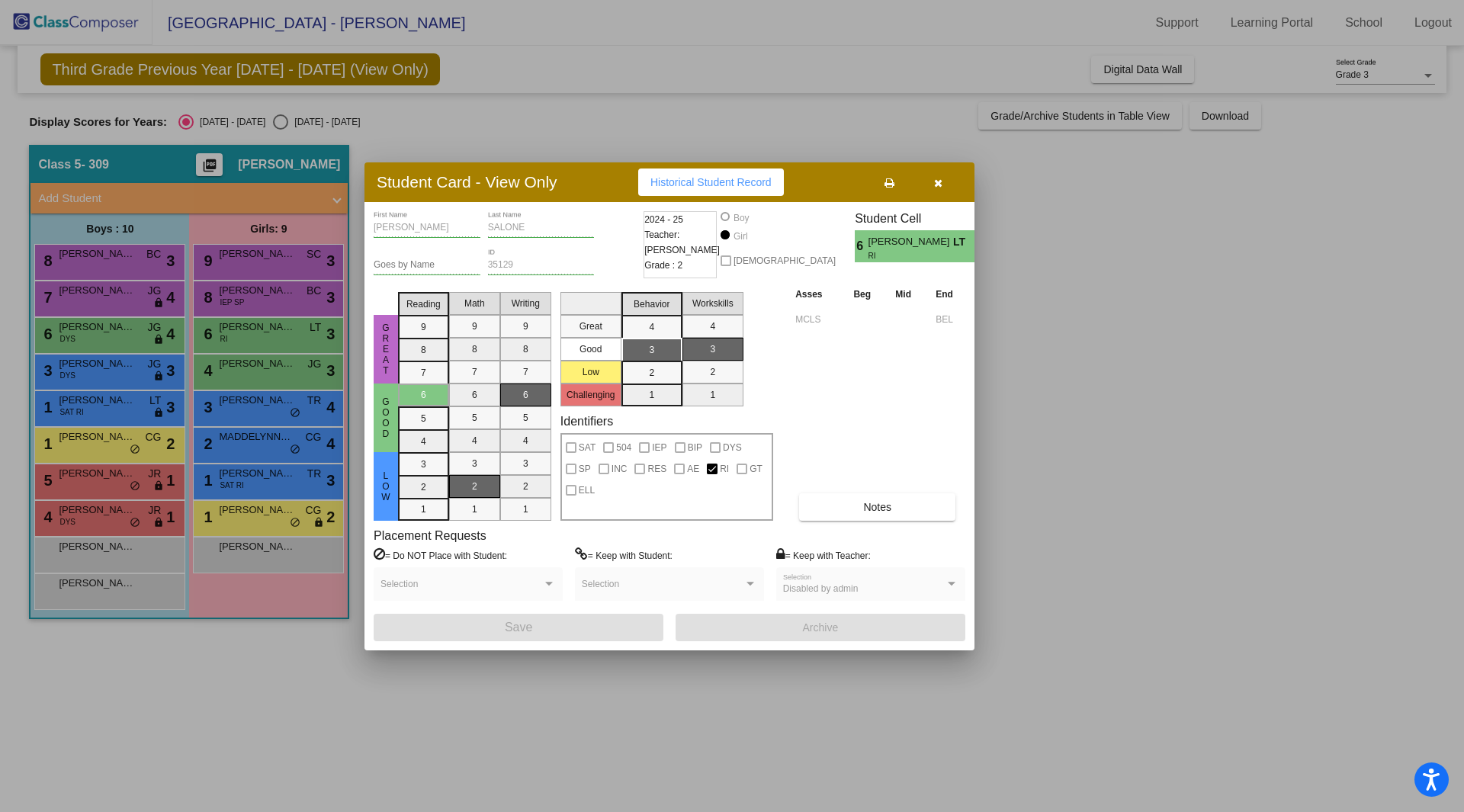
click at [261, 301] on div at bounding box center [732, 406] width 1464 height 812
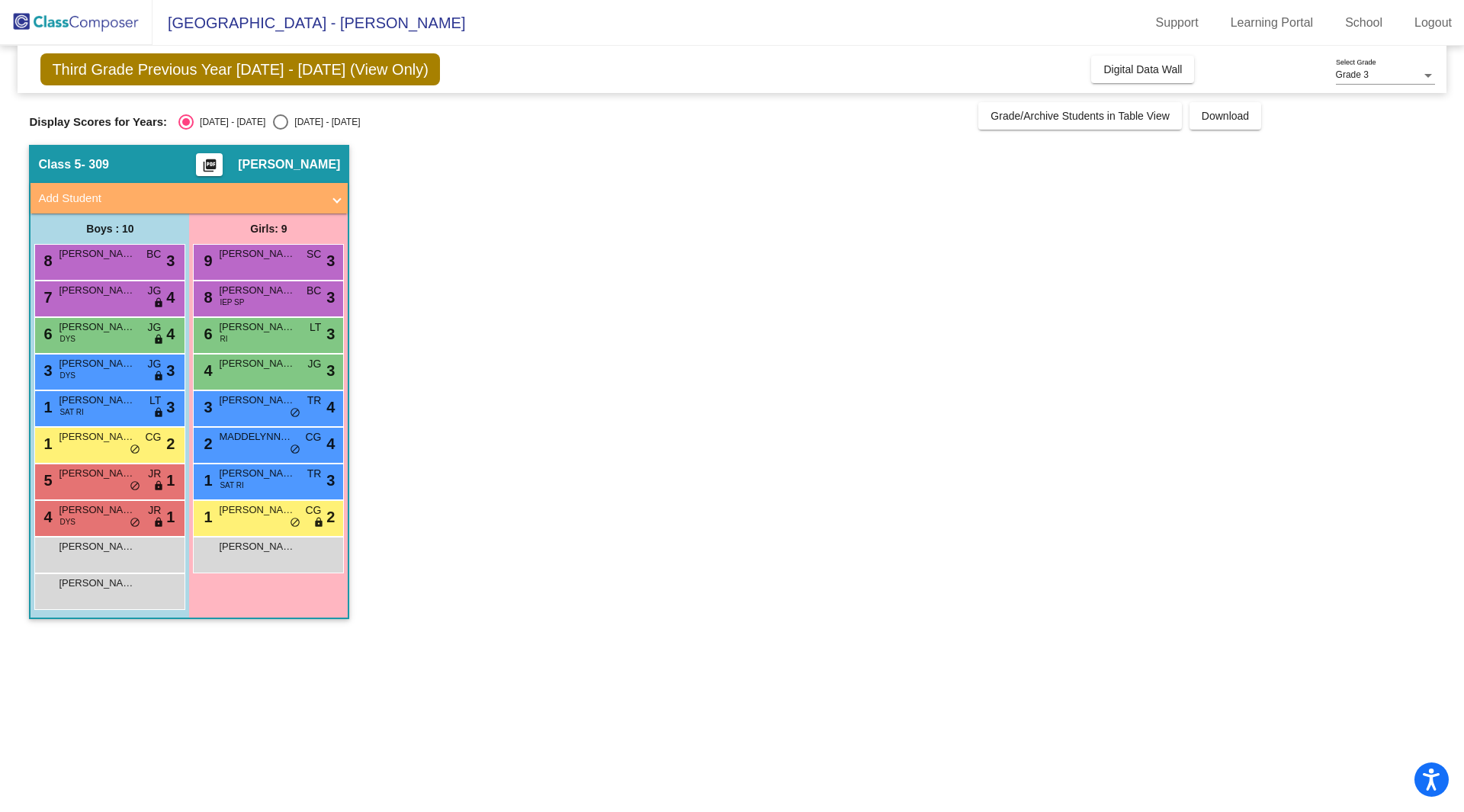
click at [261, 301] on div "8 Daniella Elrod IEP SP BC lock do_not_disturb_alt 3" at bounding box center [268, 296] width 146 height 32
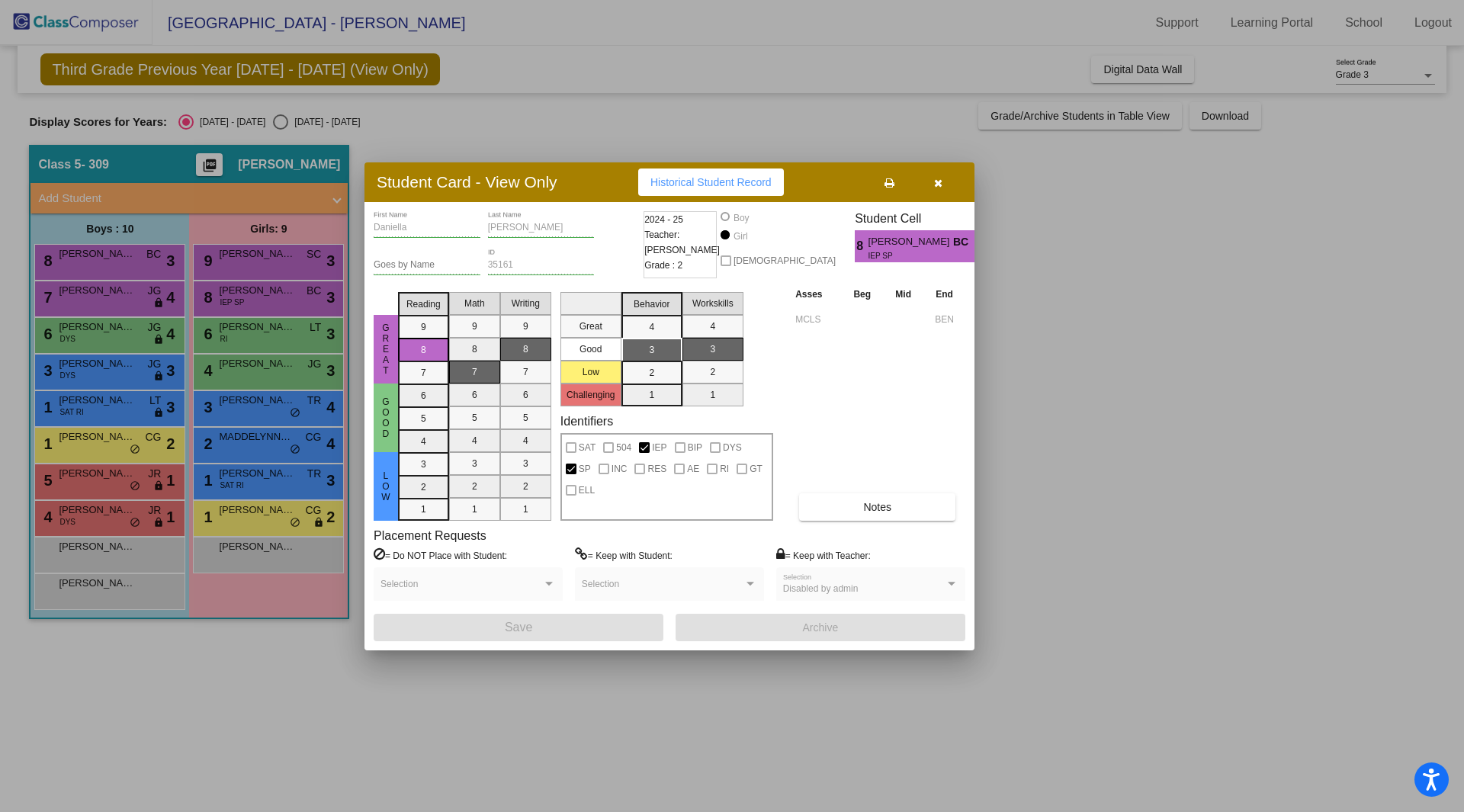
click at [99, 437] on div at bounding box center [732, 406] width 1464 height 812
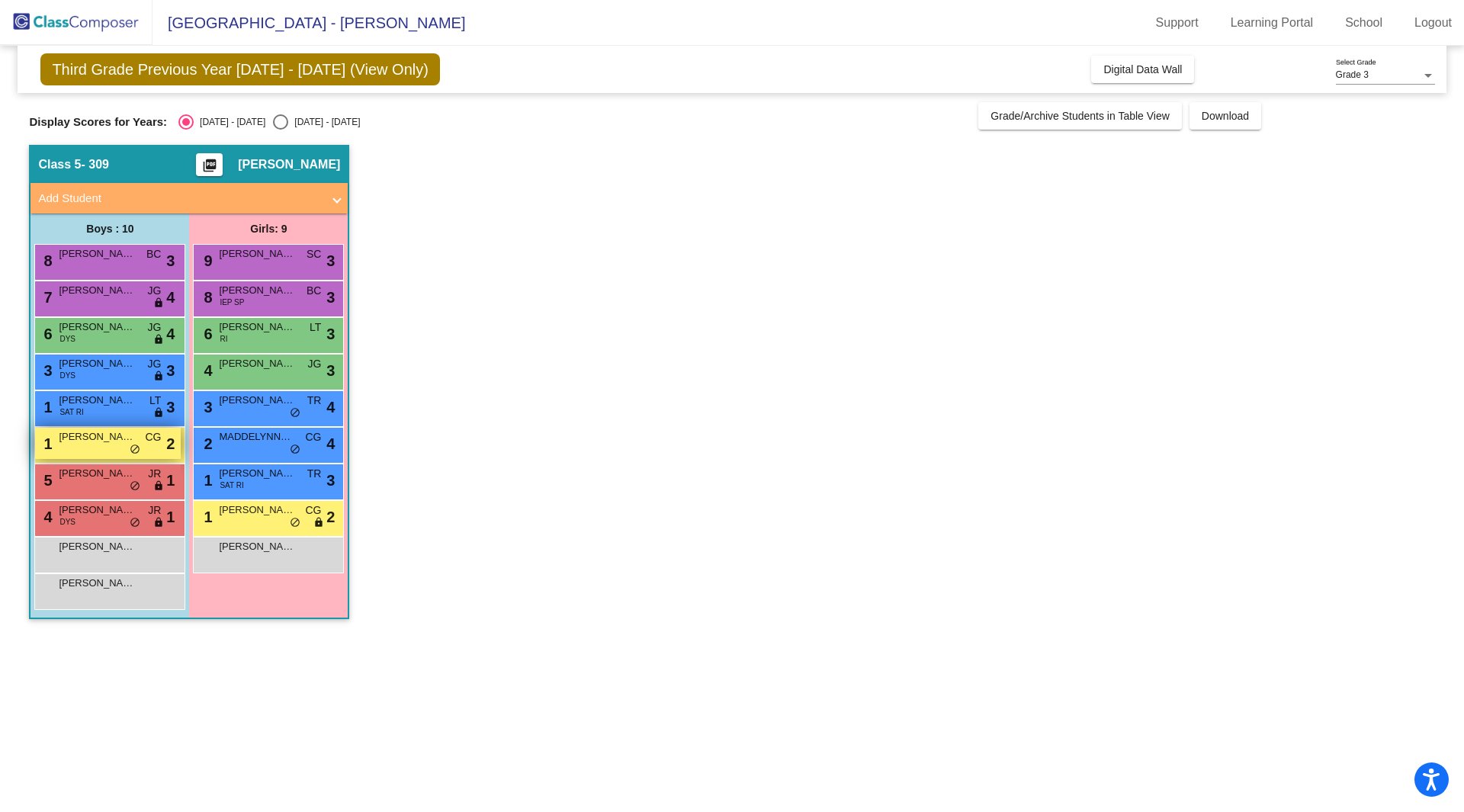
click at [102, 437] on span "ZAYDEN GARZA" at bounding box center [97, 437] width 76 height 15
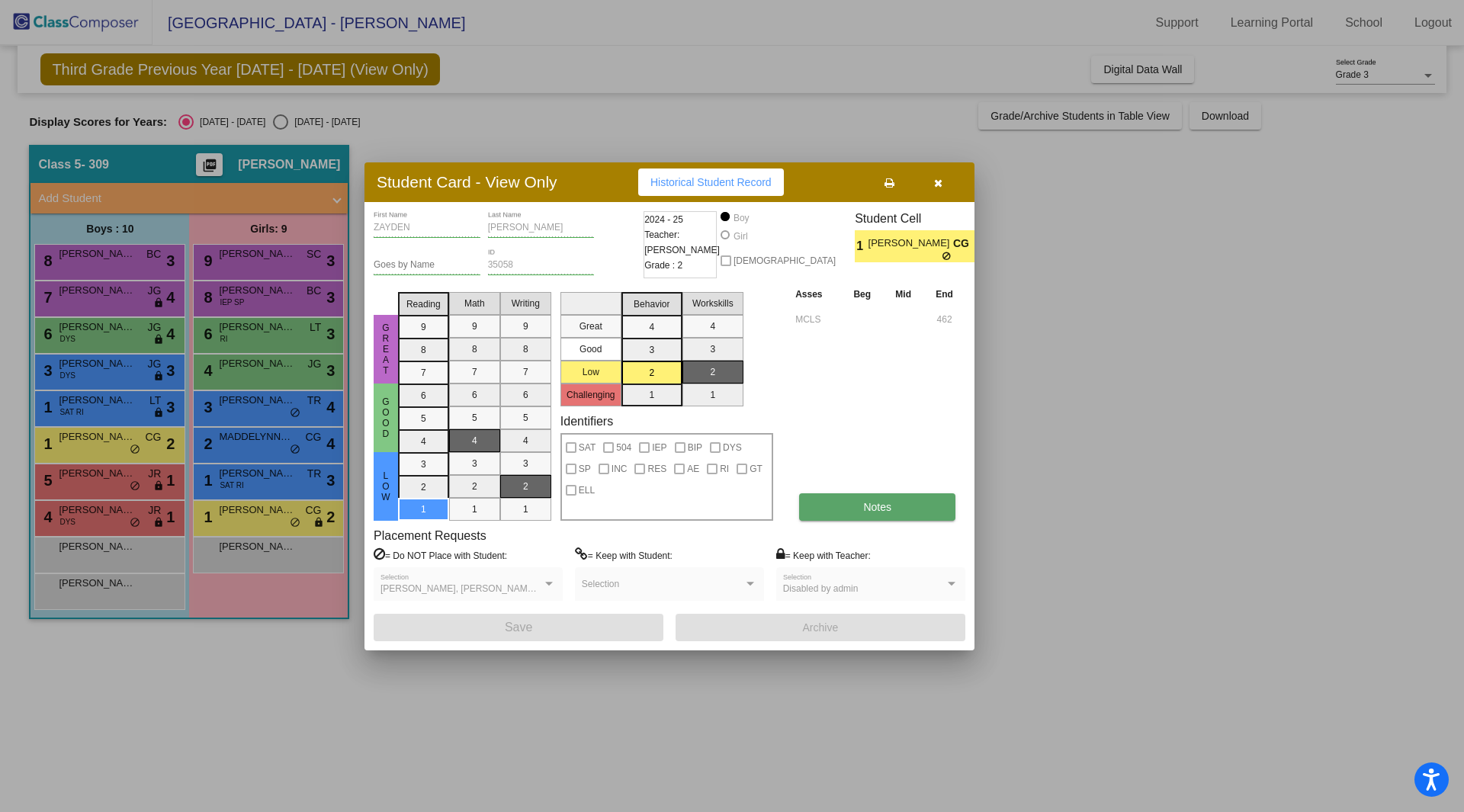
click at [840, 509] on button "Notes" at bounding box center [877, 507] width 156 height 27
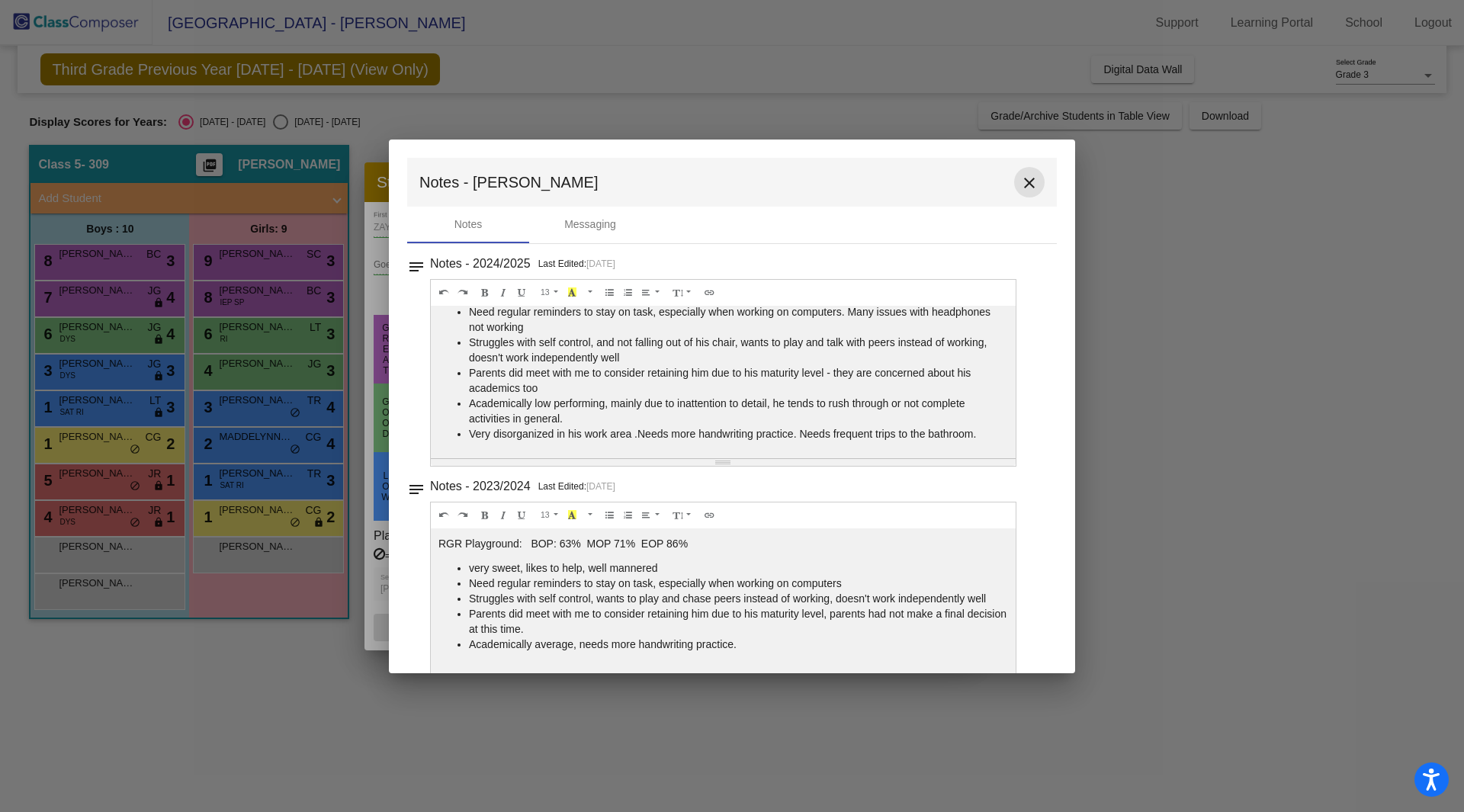
click at [1021, 188] on mat-icon "close" at bounding box center [1029, 183] width 18 height 18
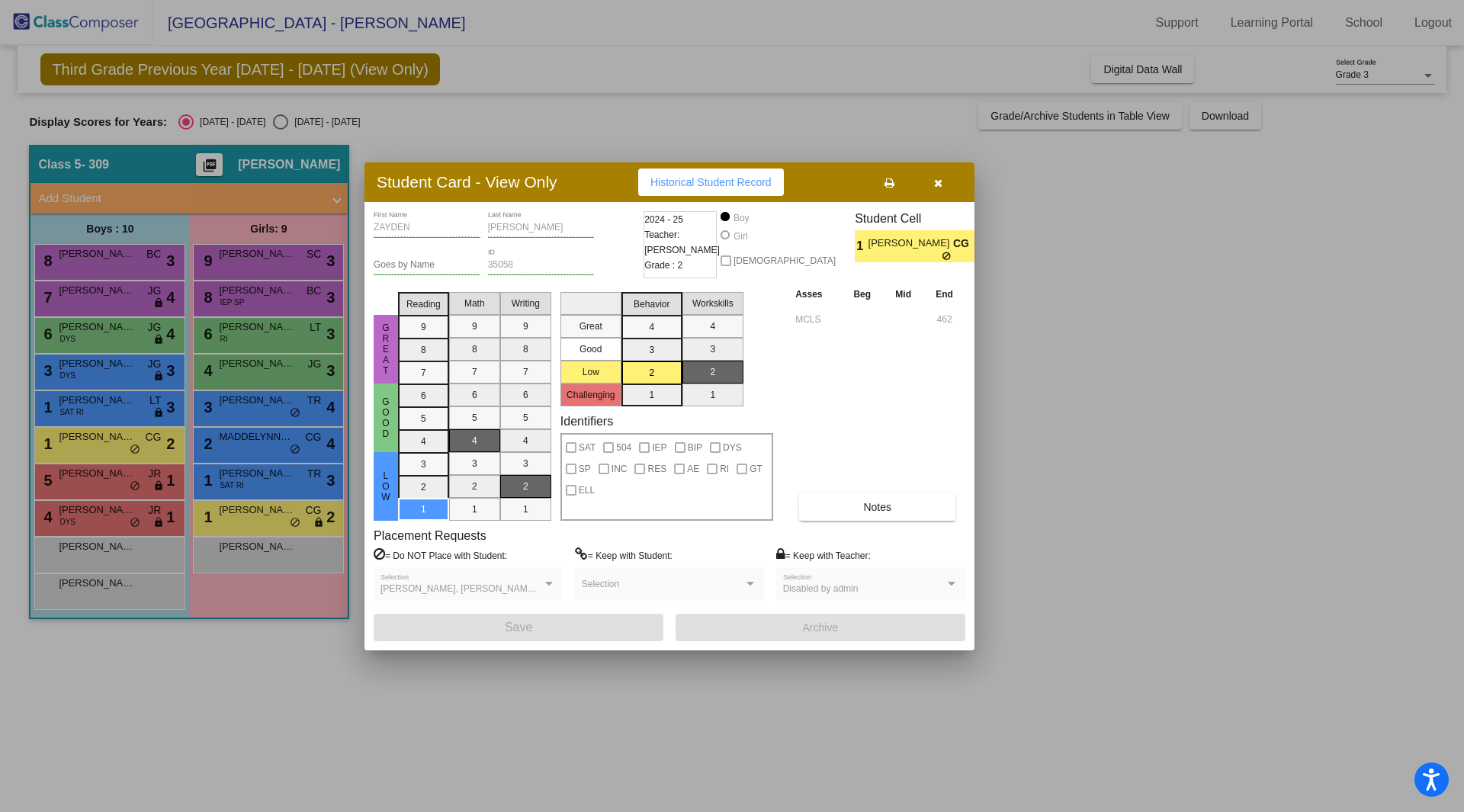
click at [111, 406] on div at bounding box center [732, 406] width 1464 height 812
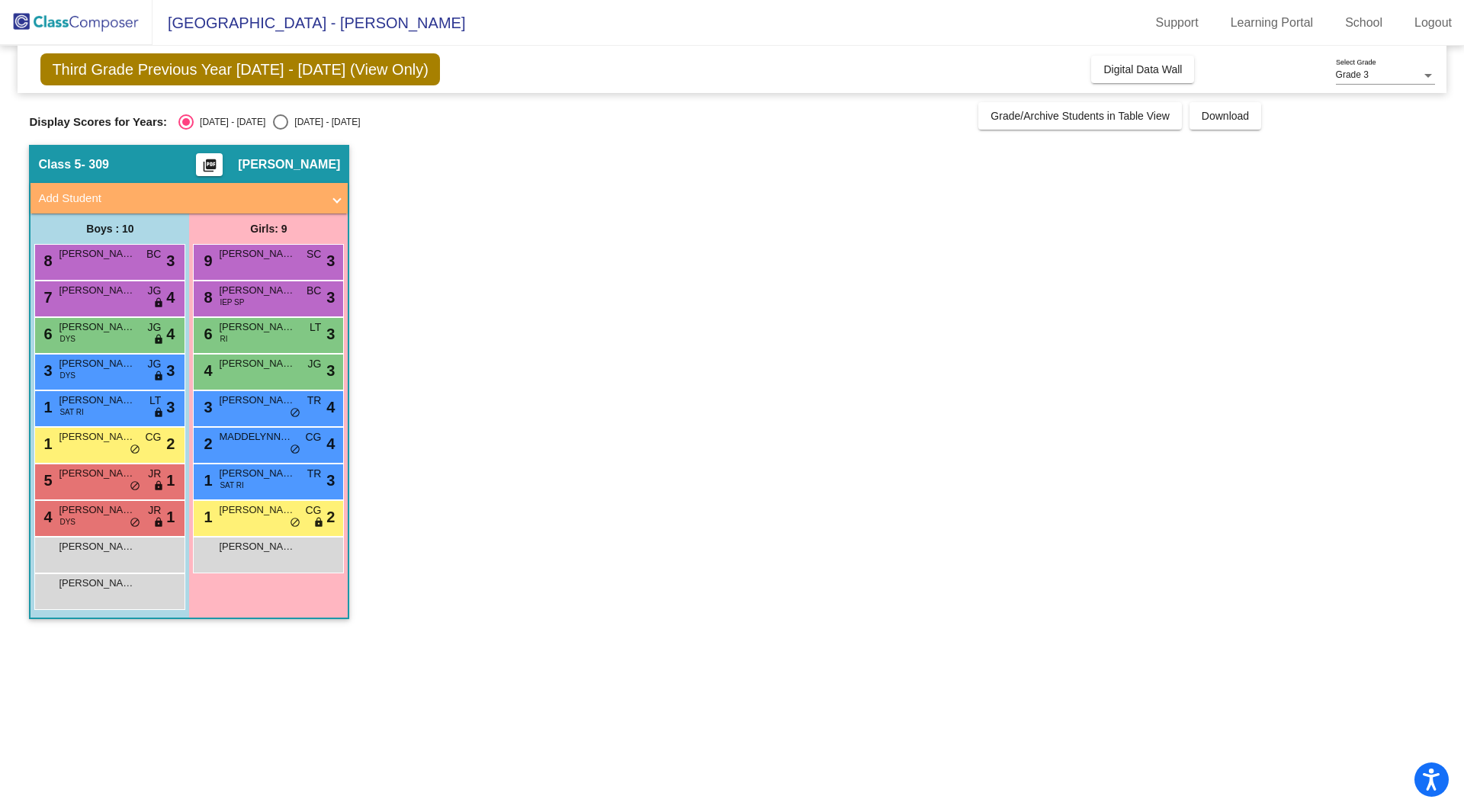
click at [111, 406] on span "JACE HEYSER" at bounding box center [97, 400] width 76 height 15
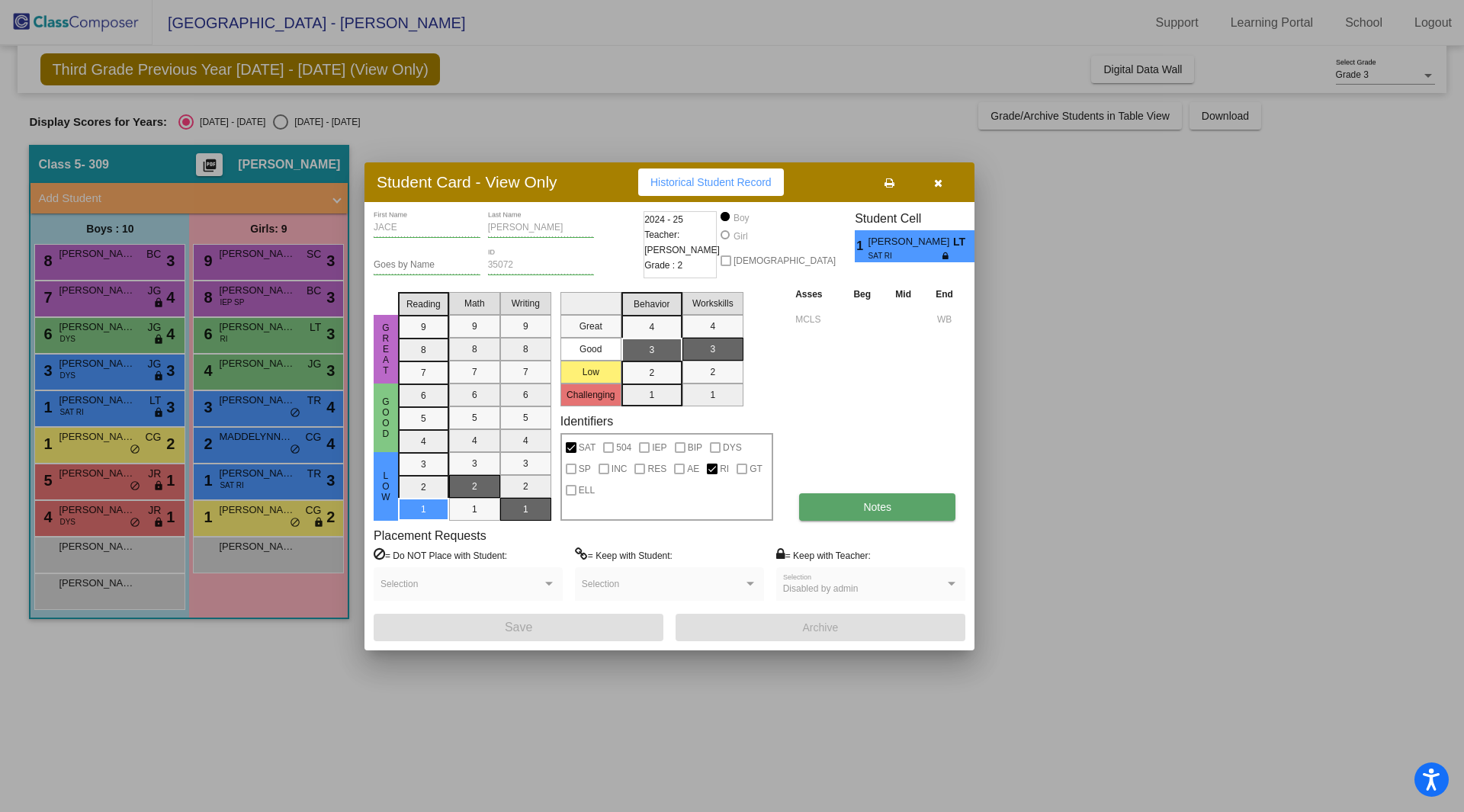
click at [907, 513] on button "Notes" at bounding box center [877, 507] width 156 height 27
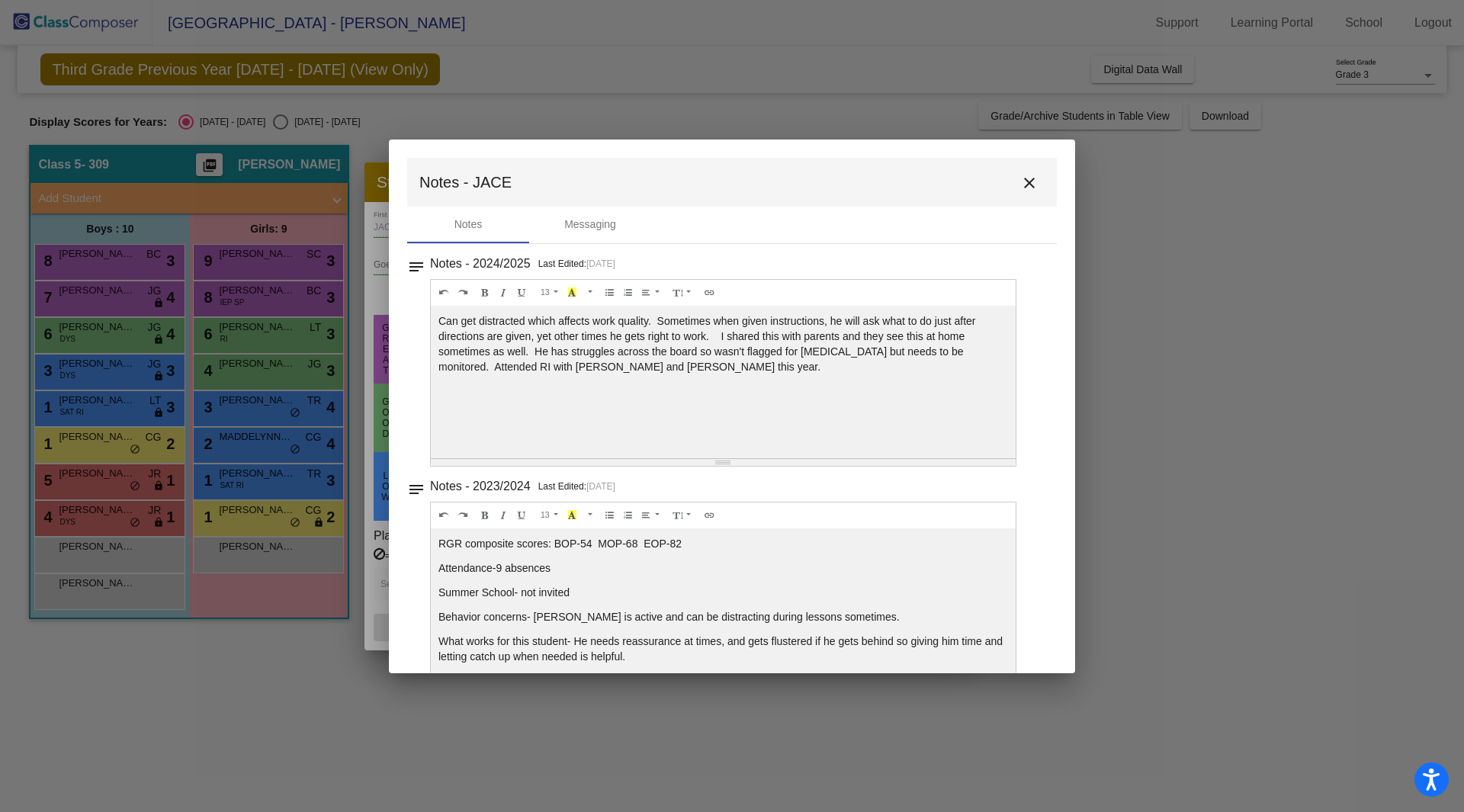
click at [1032, 186] on button "close" at bounding box center [1029, 183] width 31 height 31
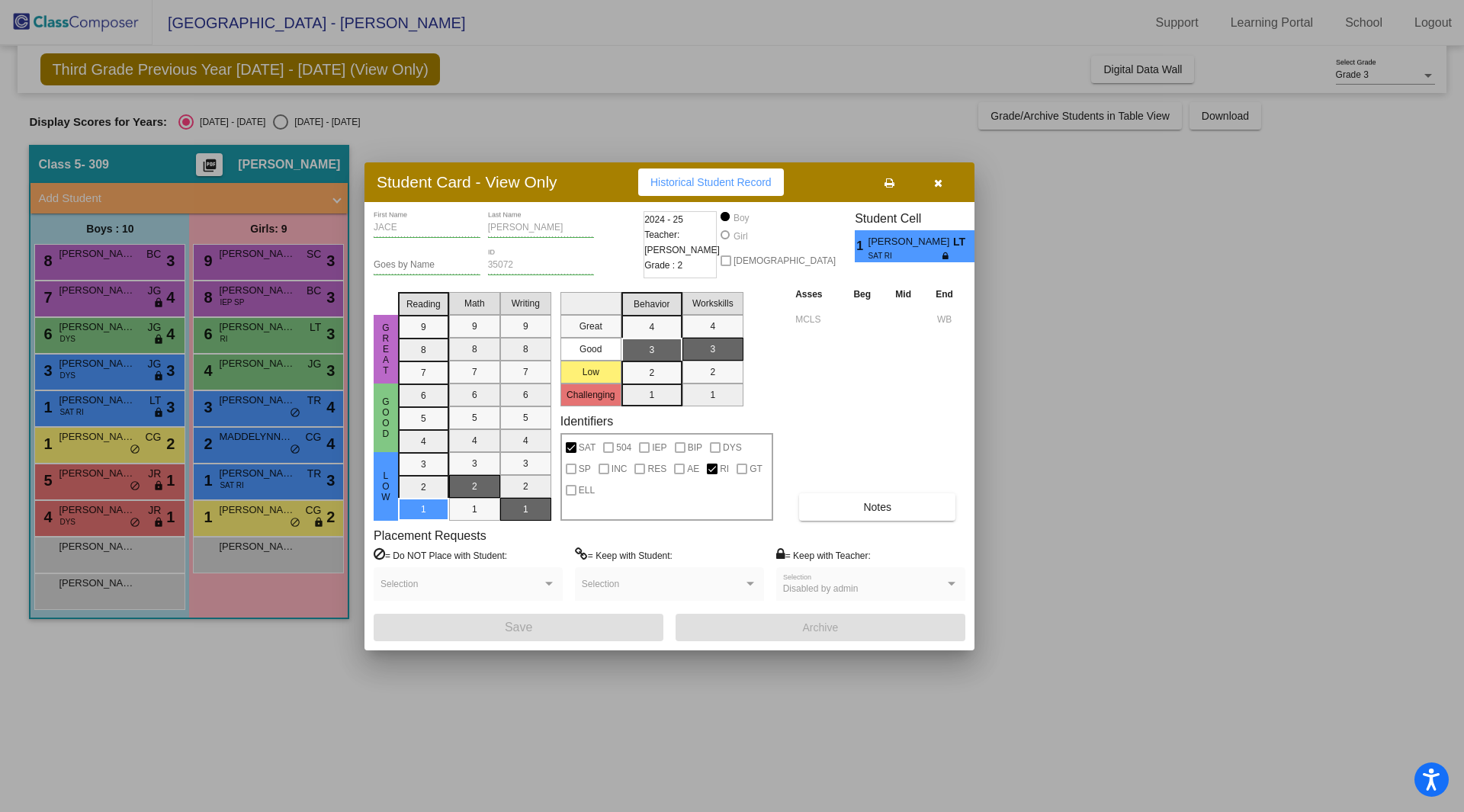
click at [126, 371] on div at bounding box center [732, 406] width 1464 height 812
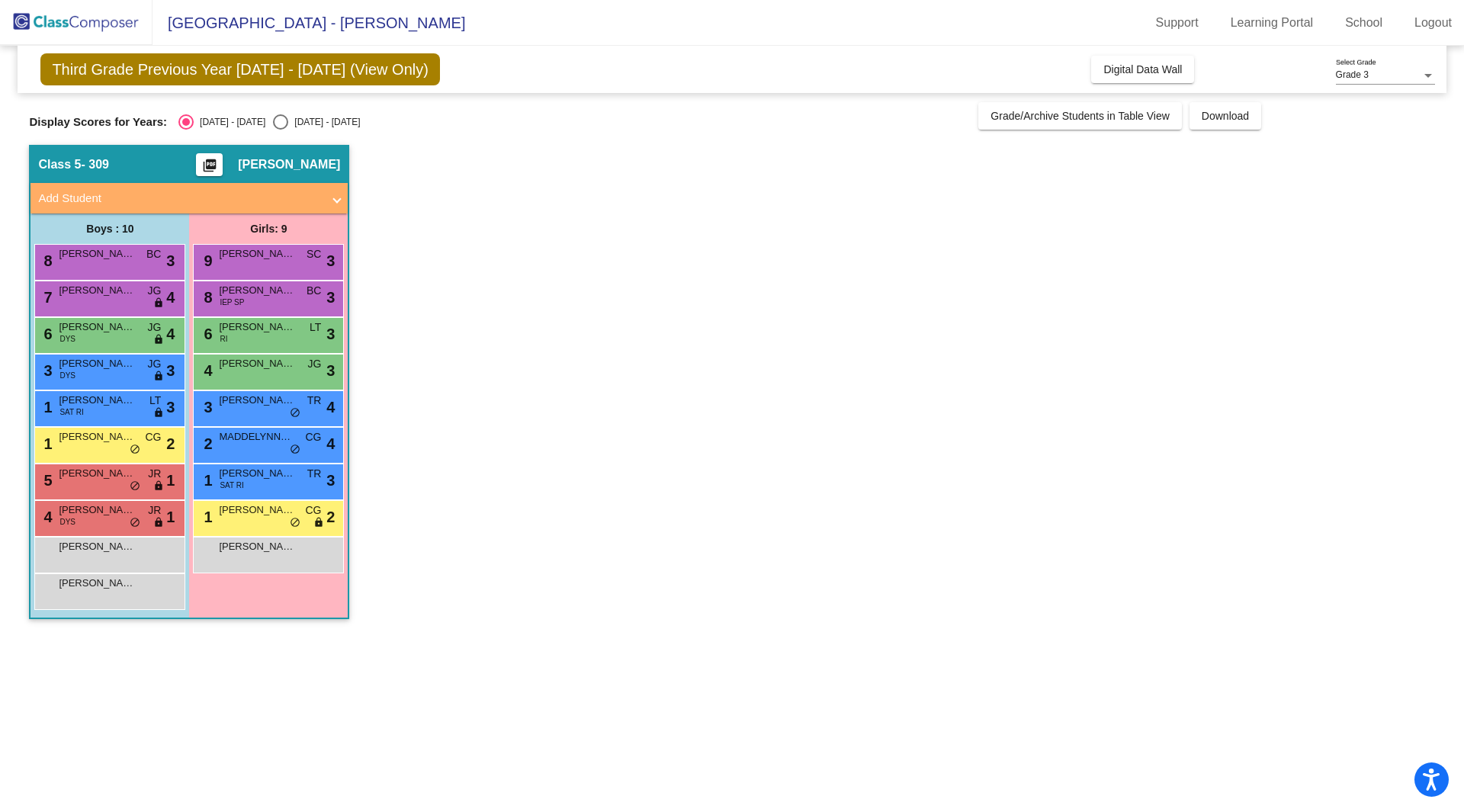
click at [126, 371] on span "Andrew Thornton" at bounding box center [97, 364] width 76 height 15
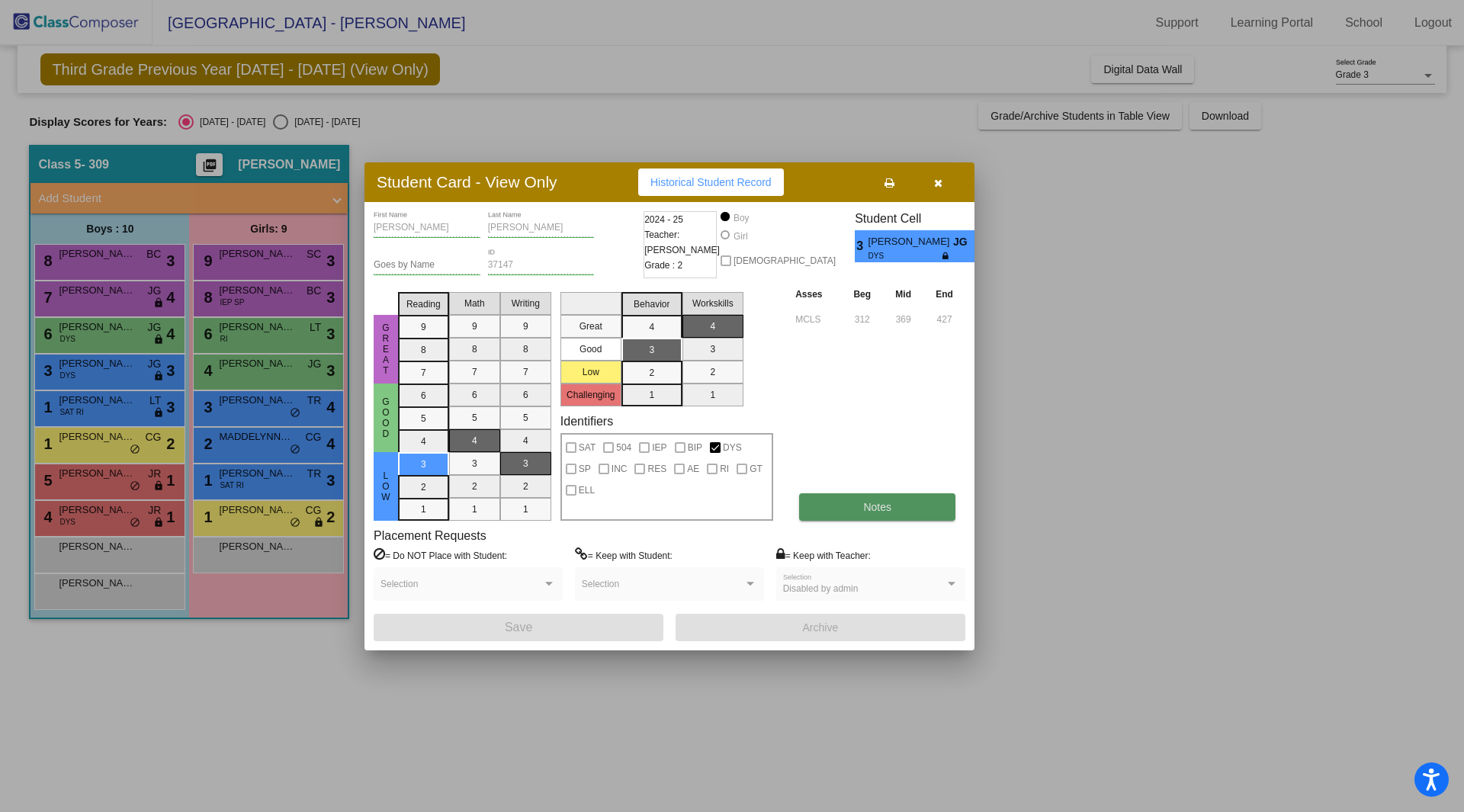
click at [906, 517] on button "Notes" at bounding box center [877, 507] width 156 height 27
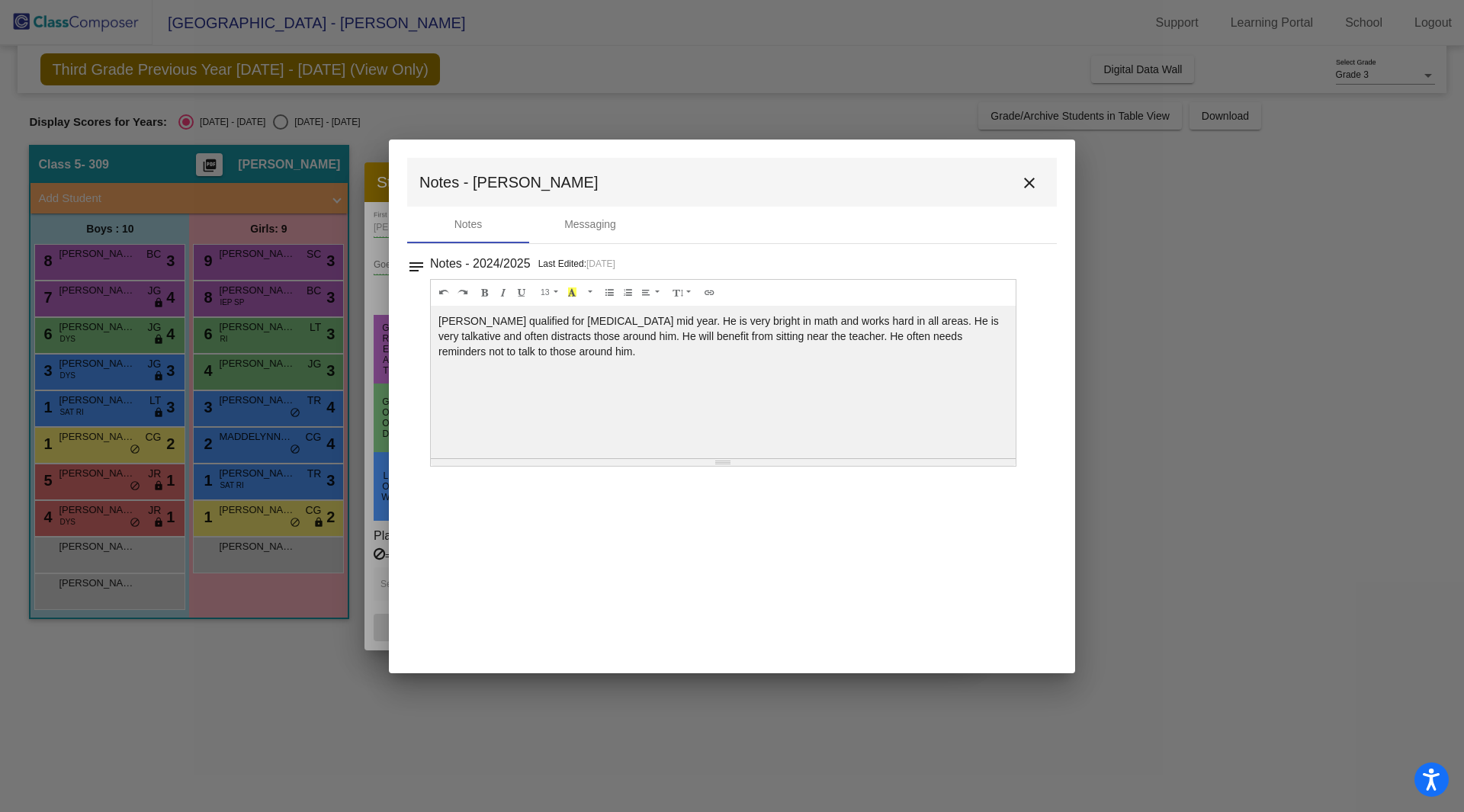
click at [1043, 189] on mat-toolbar "Notes - Andrew close" at bounding box center [732, 182] width 650 height 49
click at [1039, 186] on button "close" at bounding box center [1029, 183] width 31 height 31
